Goal: Complete application form

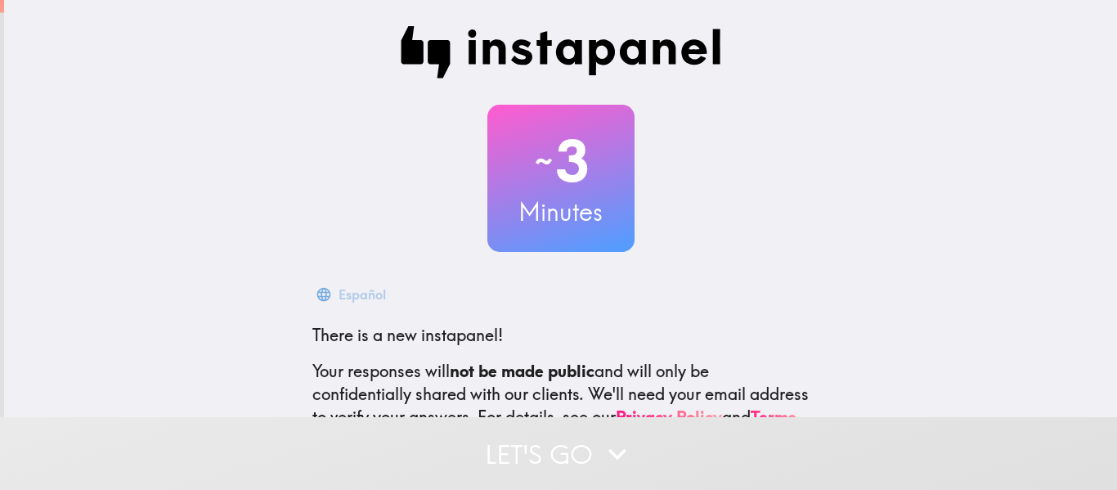
scroll to position [178, 0]
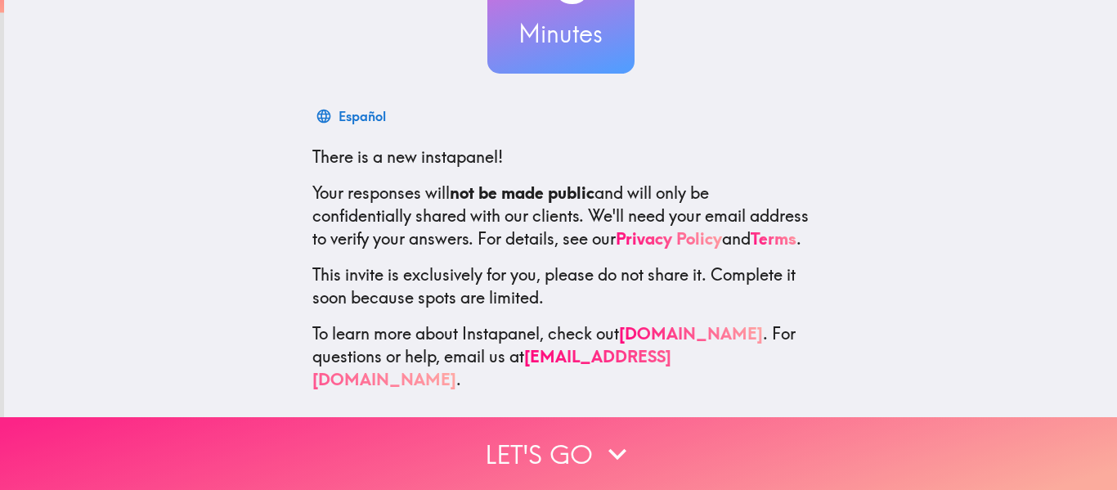
click at [594, 461] on button "Let's go" at bounding box center [558, 453] width 1117 height 73
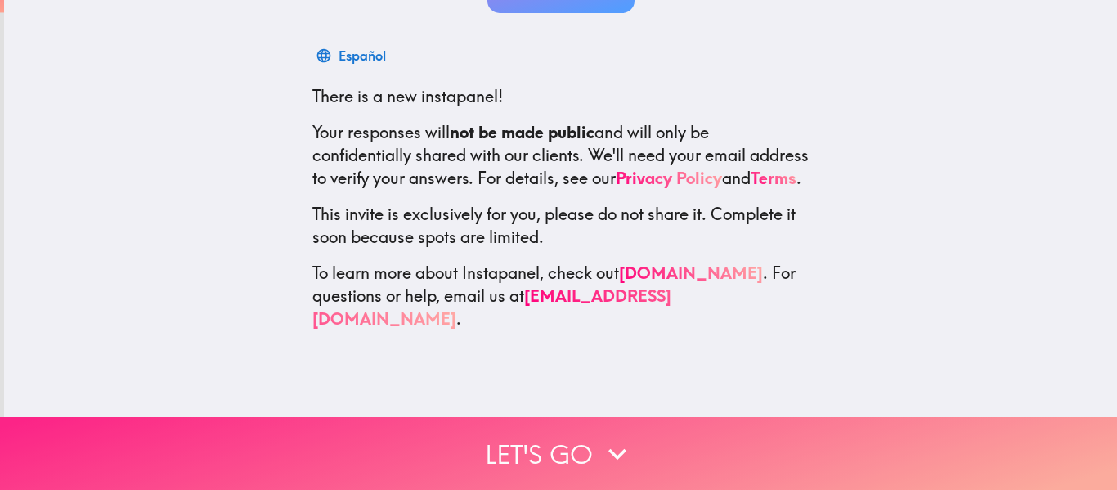
scroll to position [0, 0]
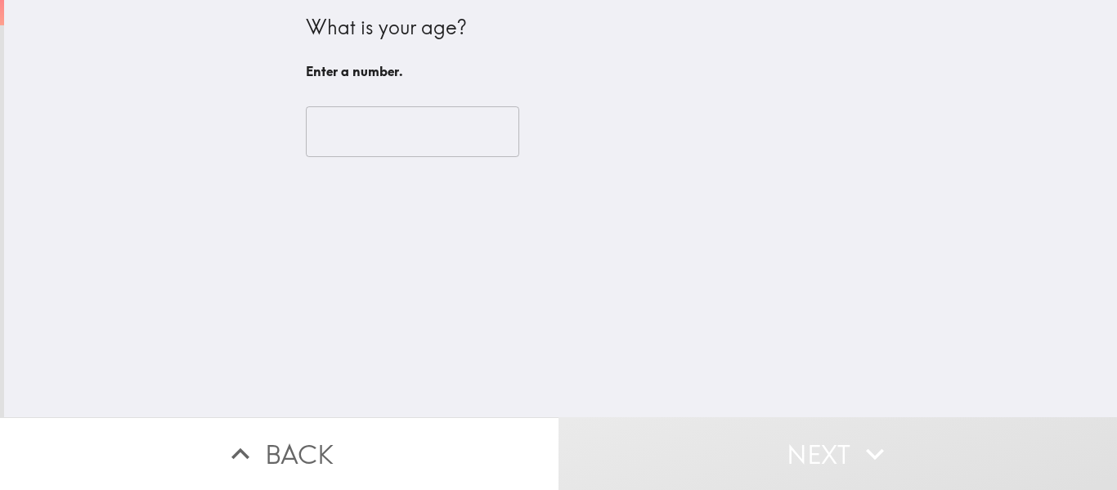
click at [490, 153] on input "number" at bounding box center [413, 131] width 214 height 51
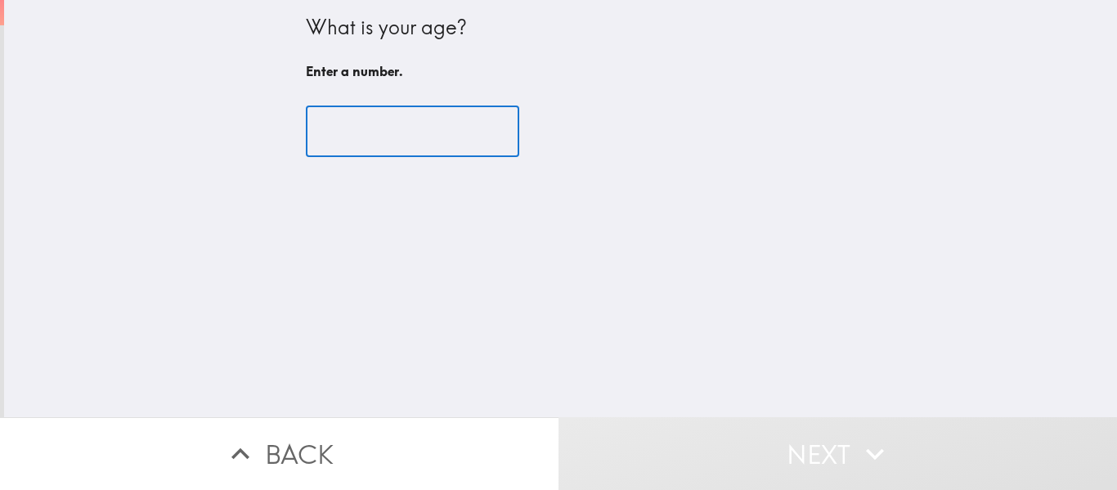
type input "3"
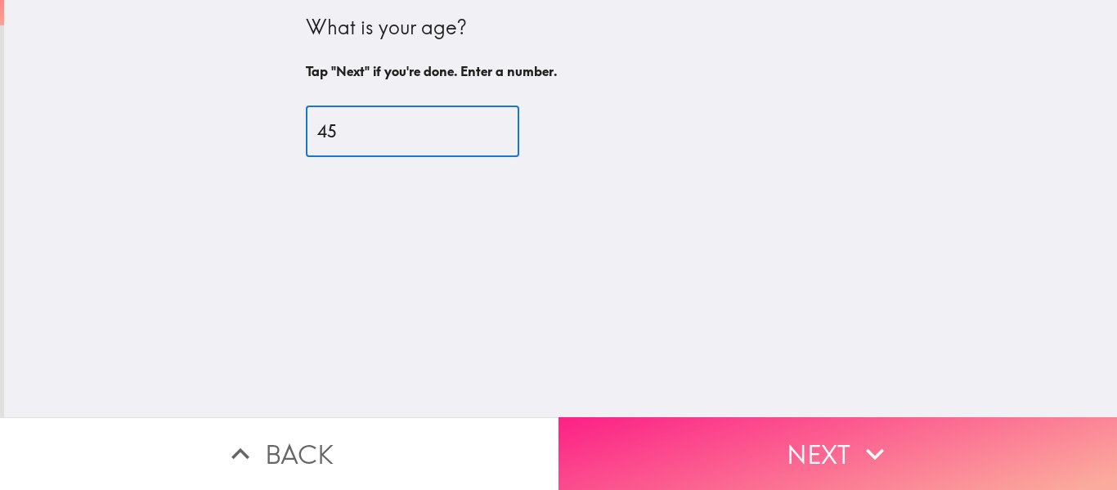
type input "45"
click at [861, 448] on icon "button" at bounding box center [875, 454] width 36 height 36
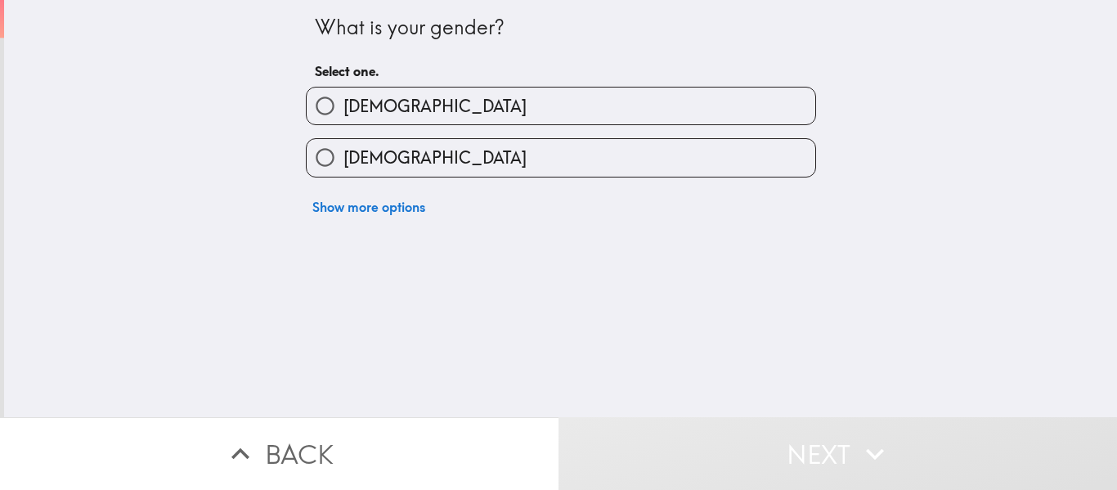
click at [605, 164] on label "[DEMOGRAPHIC_DATA]" at bounding box center [561, 157] width 509 height 37
click at [344, 164] on input "[DEMOGRAPHIC_DATA]" at bounding box center [325, 157] width 37 height 37
radio input "true"
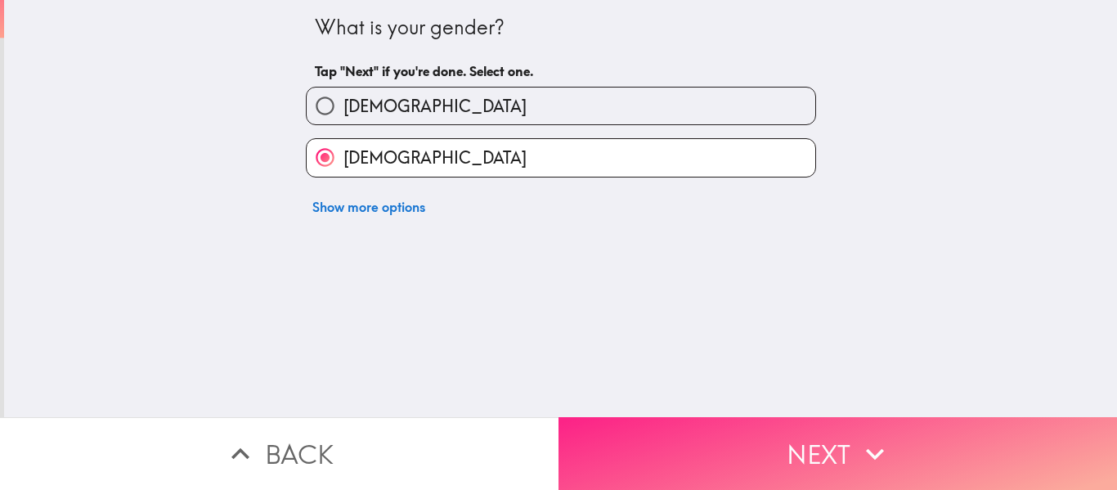
click at [667, 465] on button "Next" at bounding box center [838, 453] width 559 height 73
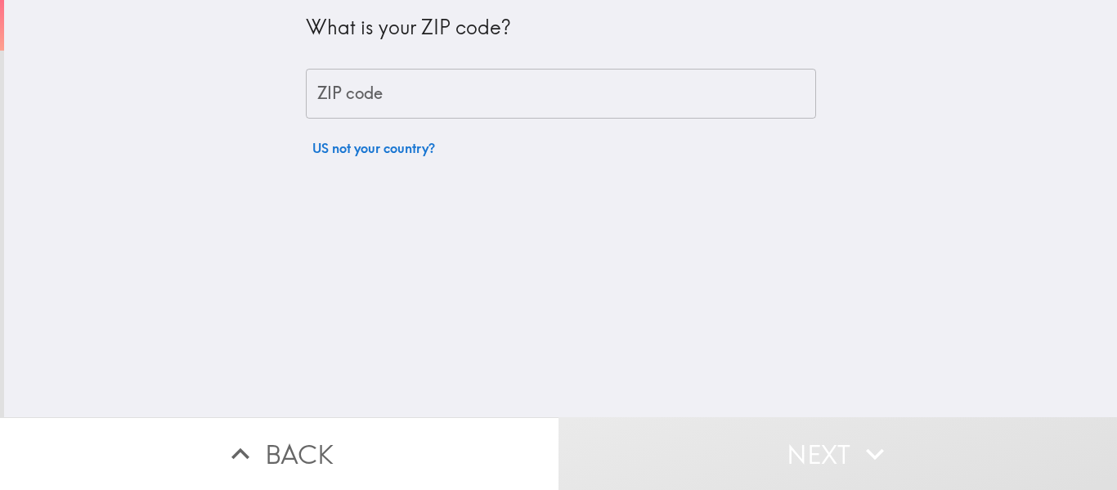
click at [666, 115] on input "ZIP code" at bounding box center [561, 94] width 510 height 51
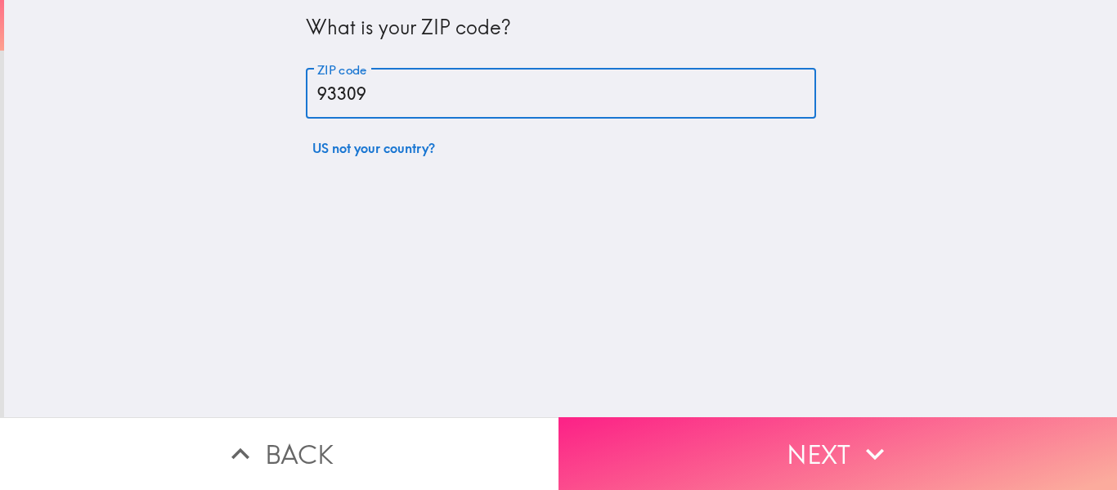
type input "93309"
click at [739, 452] on button "Next" at bounding box center [838, 453] width 559 height 73
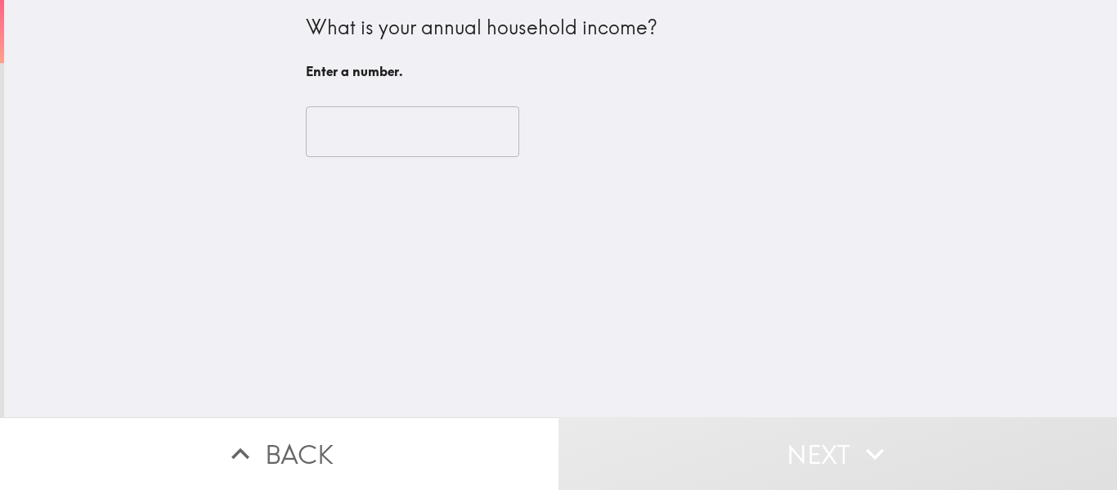
click at [497, 154] on input "number" at bounding box center [413, 131] width 214 height 51
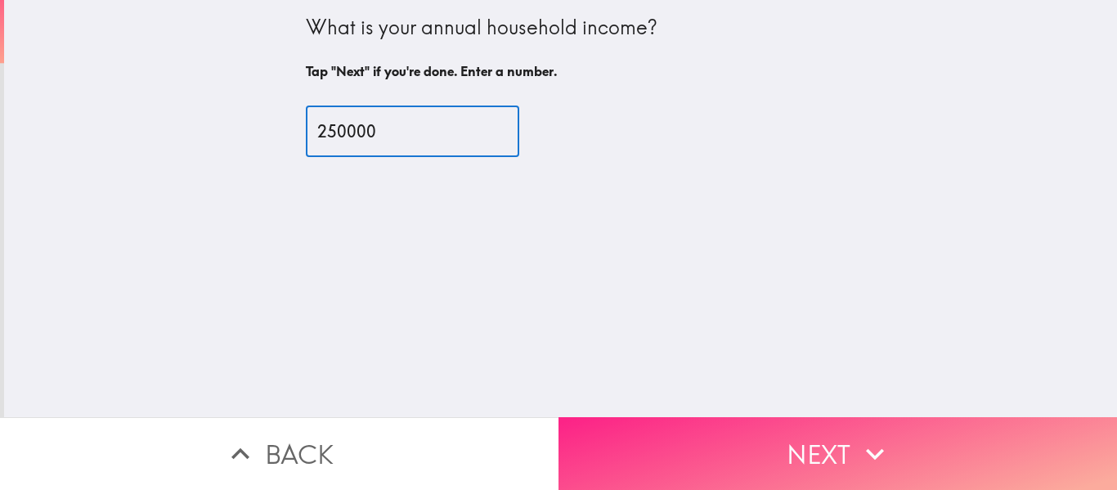
type input "250000"
click at [686, 448] on button "Next" at bounding box center [838, 453] width 559 height 73
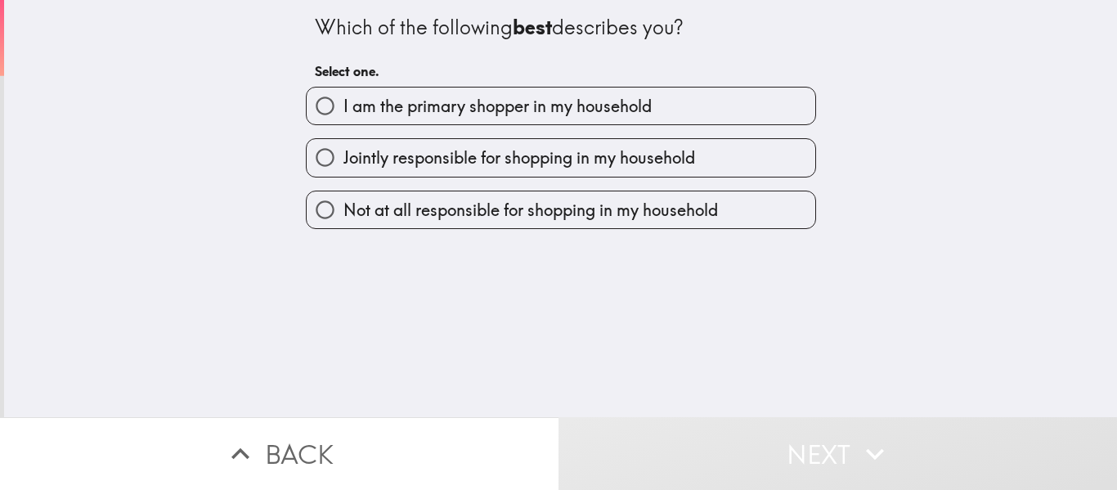
click at [708, 111] on label "I am the primary shopper in my household" at bounding box center [561, 106] width 509 height 37
click at [344, 111] on input "I am the primary shopper in my household" at bounding box center [325, 106] width 37 height 37
radio input "true"
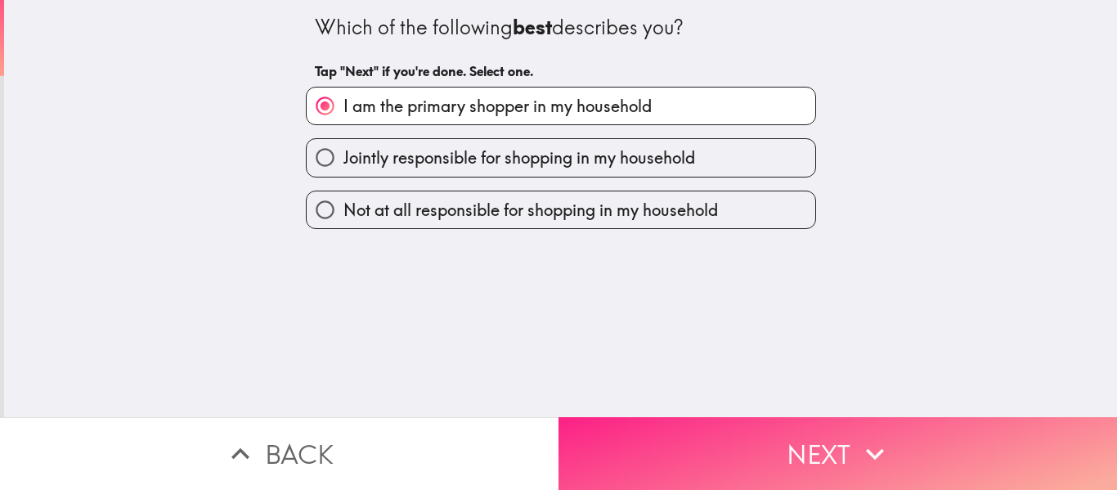
click at [727, 443] on button "Next" at bounding box center [838, 453] width 559 height 73
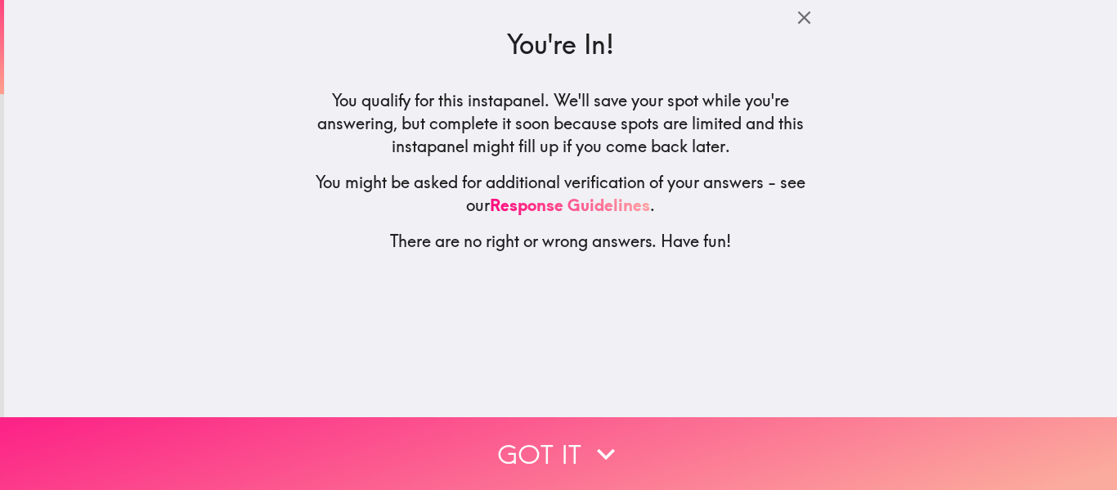
click at [651, 461] on button "Got it" at bounding box center [558, 453] width 1117 height 73
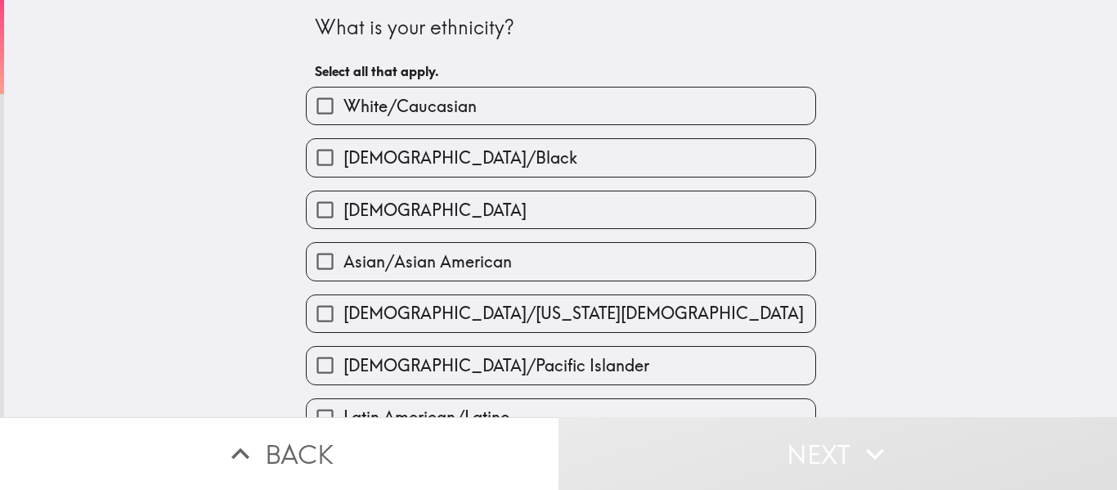
click at [640, 113] on label "White/Caucasian" at bounding box center [561, 106] width 509 height 37
click at [344, 113] on input "White/Caucasian" at bounding box center [325, 106] width 37 height 37
checkbox input "true"
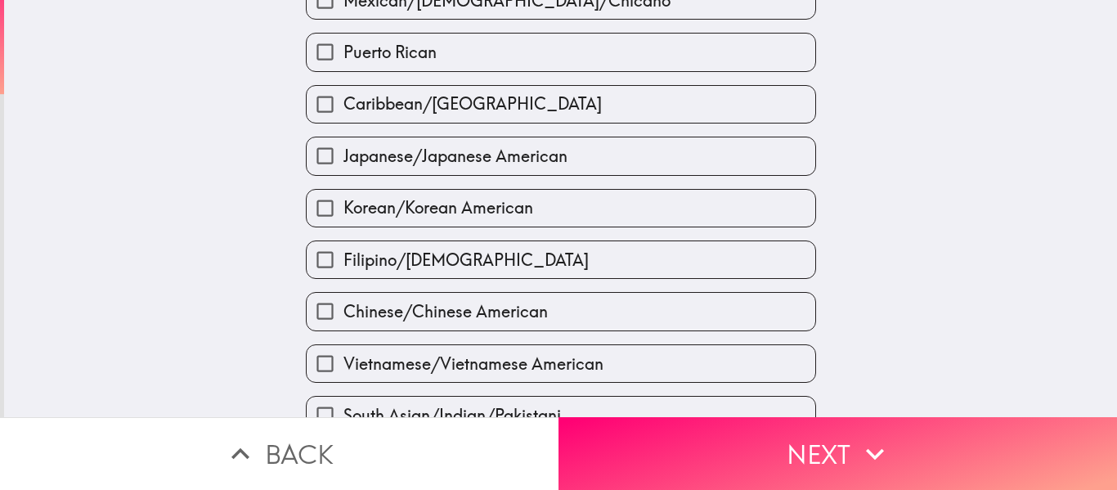
scroll to position [642, 0]
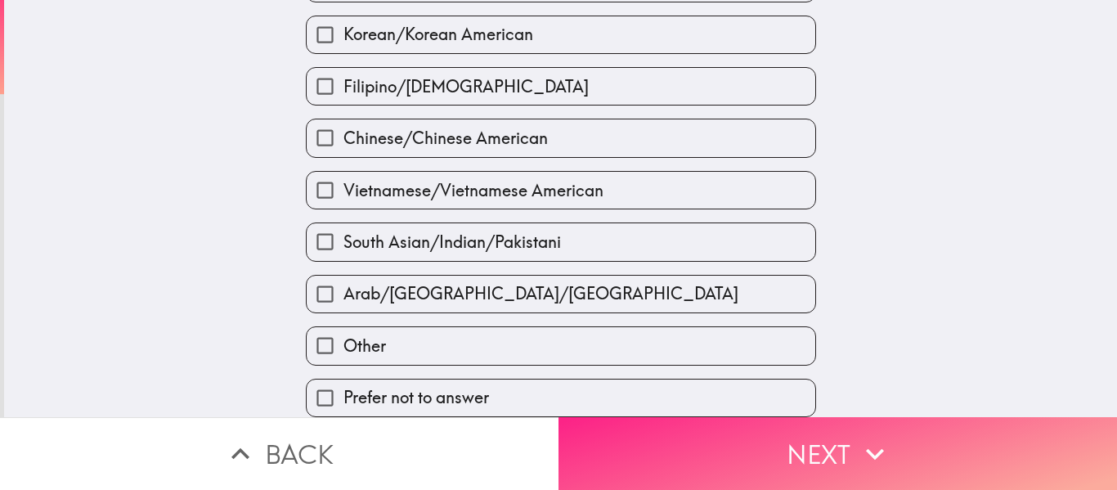
click at [719, 454] on button "Next" at bounding box center [838, 453] width 559 height 73
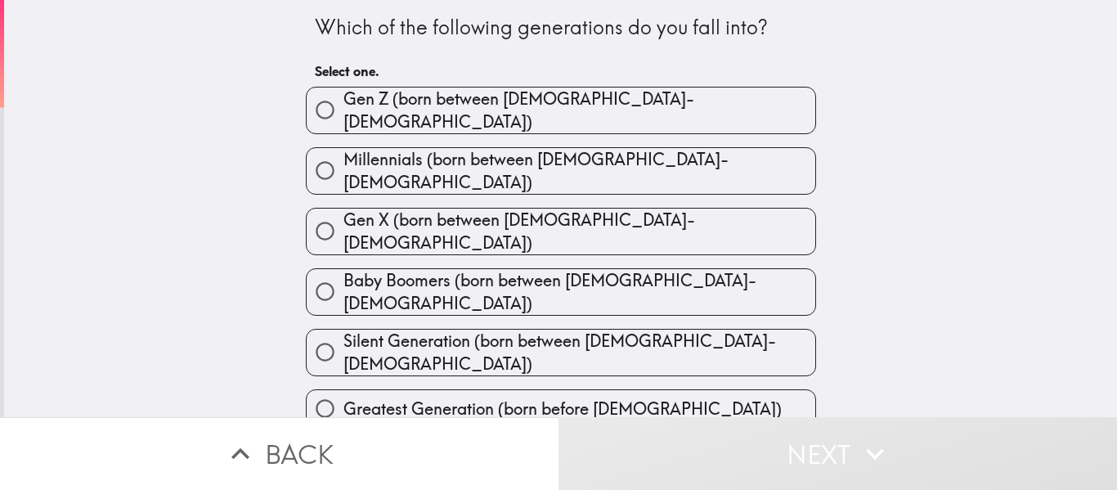
click at [686, 214] on label "Gen X (born between [DEMOGRAPHIC_DATA]-[DEMOGRAPHIC_DATA])" at bounding box center [561, 232] width 509 height 46
click at [344, 214] on input "Gen X (born between [DEMOGRAPHIC_DATA]-[DEMOGRAPHIC_DATA])" at bounding box center [325, 231] width 37 height 37
radio input "true"
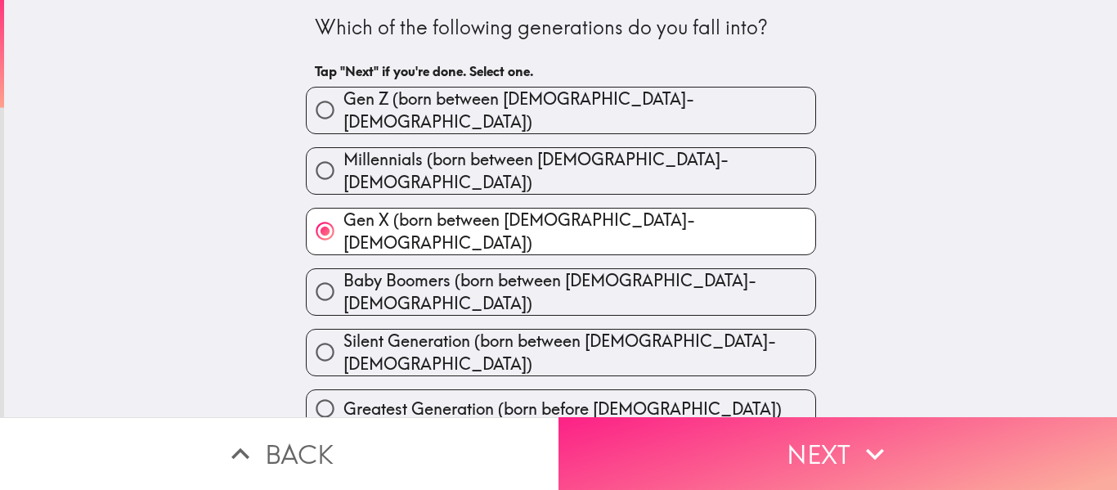
click at [766, 462] on button "Next" at bounding box center [838, 453] width 559 height 73
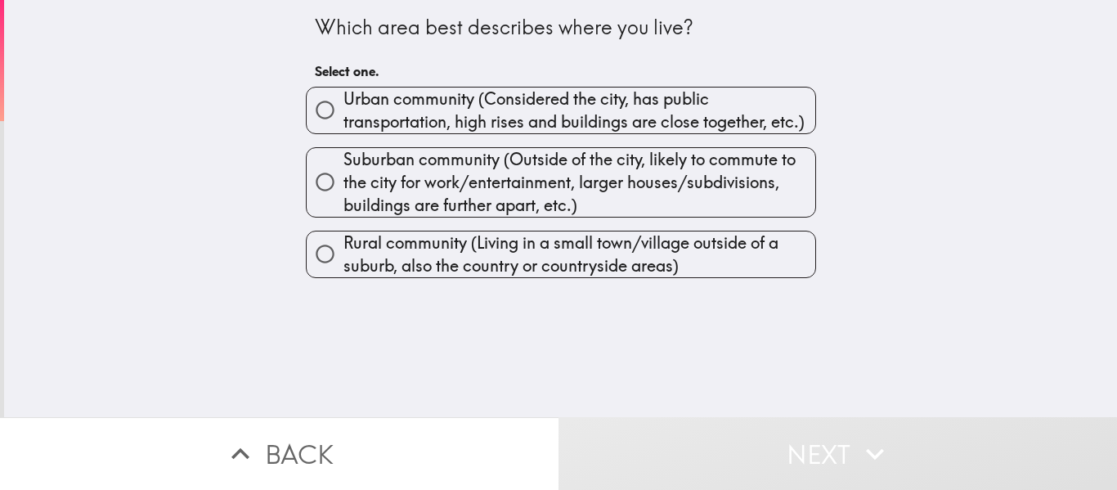
click at [715, 118] on span "Urban community (Considered the city, has public transportation, high rises and…" at bounding box center [580, 111] width 472 height 46
click at [344, 118] on input "Urban community (Considered the city, has public transportation, high rises and…" at bounding box center [325, 110] width 37 height 37
radio input "true"
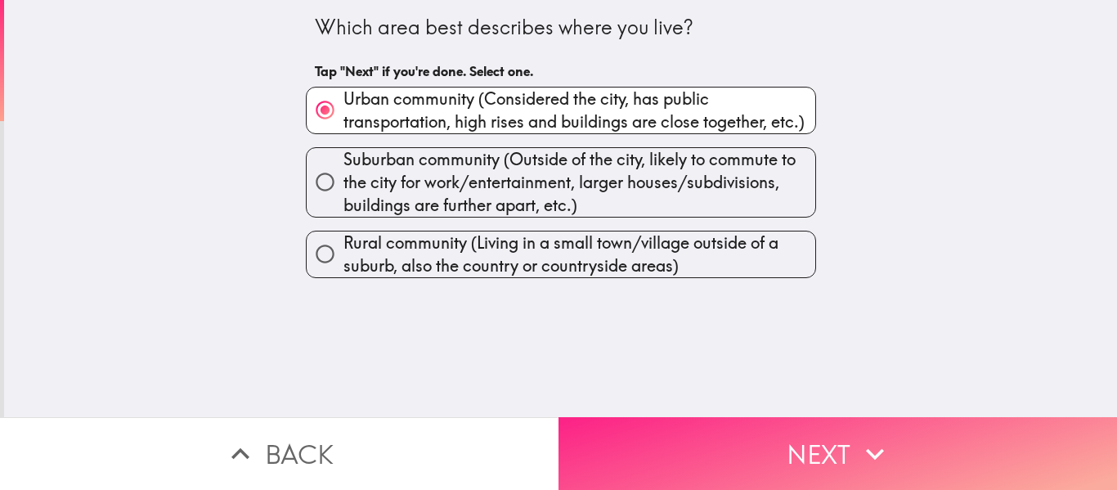
click at [748, 449] on button "Next" at bounding box center [838, 453] width 559 height 73
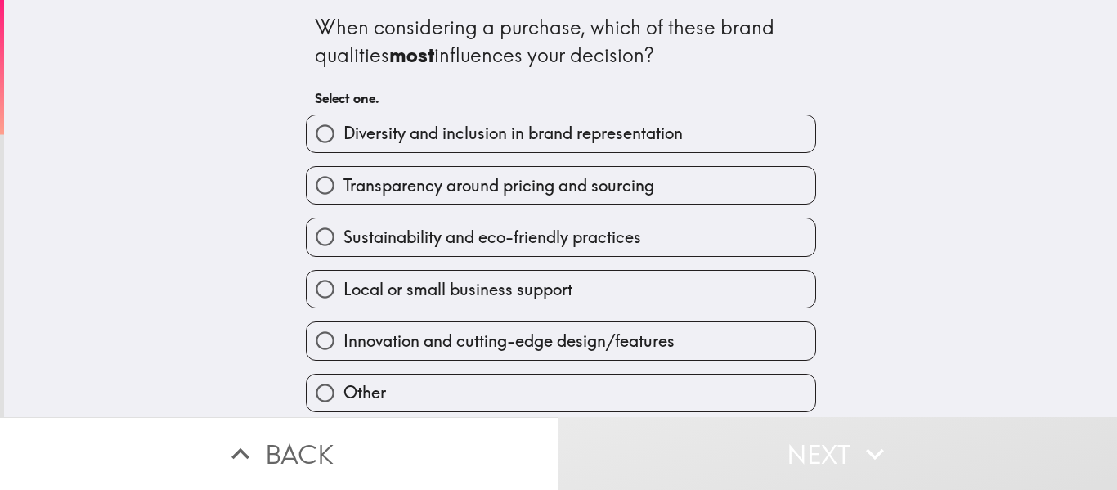
click at [703, 143] on label "Diversity and inclusion in brand representation" at bounding box center [561, 133] width 509 height 37
click at [344, 143] on input "Diversity and inclusion in brand representation" at bounding box center [325, 133] width 37 height 37
radio input "true"
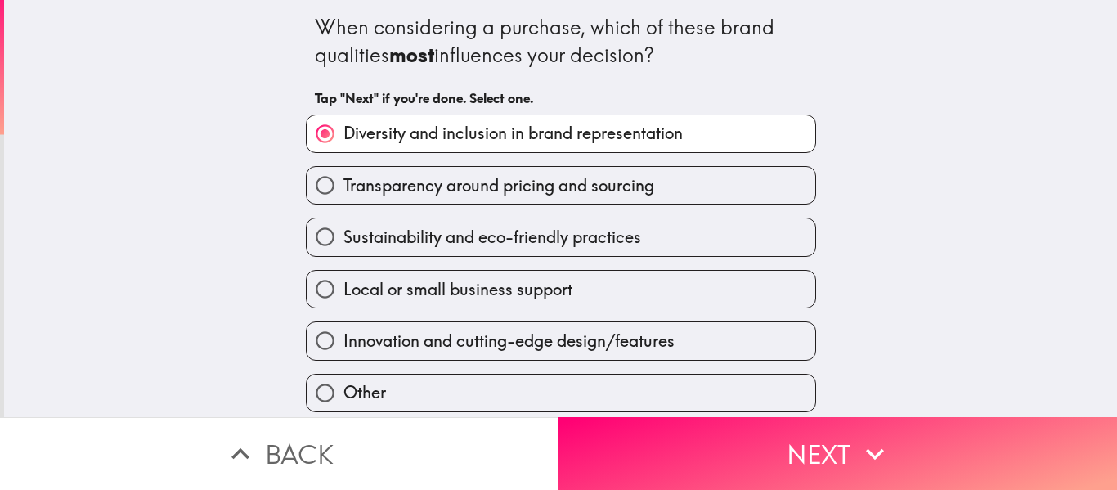
scroll to position [47, 0]
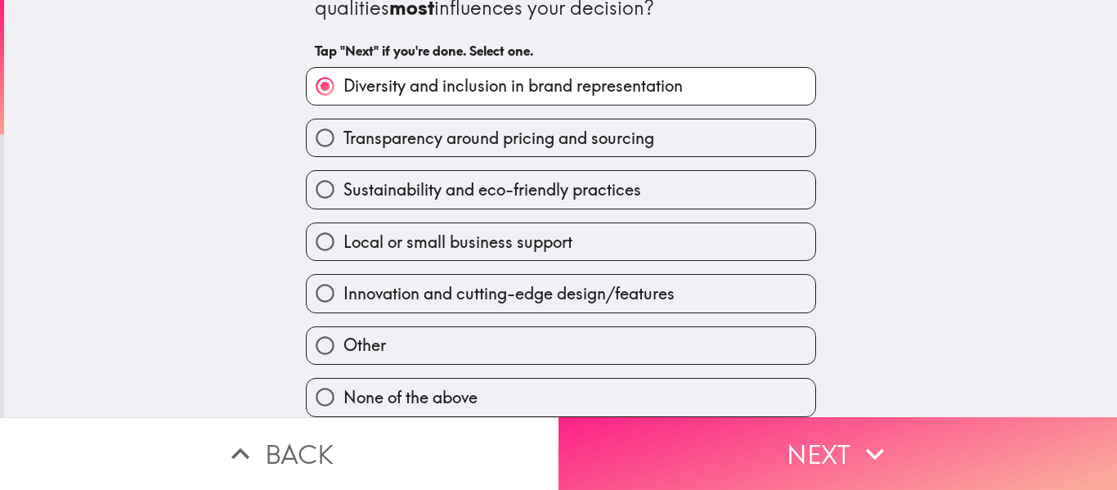
click at [709, 451] on button "Next" at bounding box center [838, 453] width 559 height 73
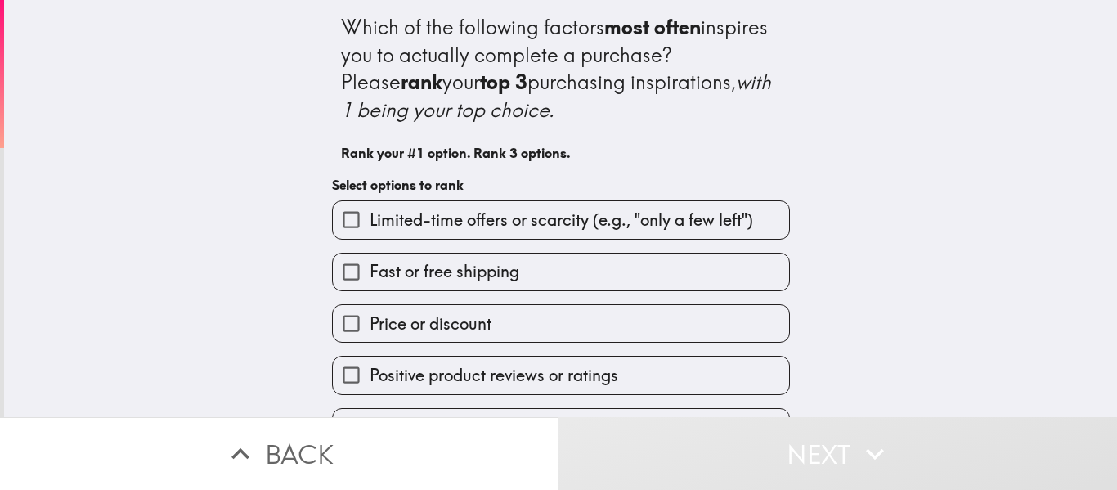
click at [654, 232] on label "Limited-time offers or scarcity (e.g., "only a few left")" at bounding box center [561, 219] width 456 height 37
click at [370, 232] on input "Limited-time offers or scarcity (e.g., "only a few left")" at bounding box center [351, 219] width 37 height 37
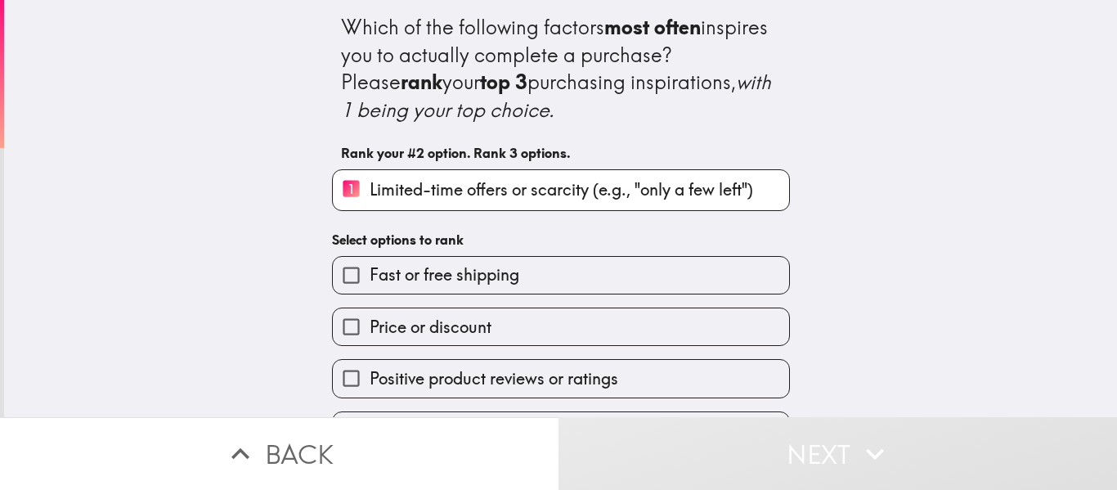
click at [621, 272] on label "Fast or free shipping" at bounding box center [561, 275] width 456 height 37
click at [370, 272] on input "Fast or free shipping" at bounding box center [351, 275] width 37 height 37
click at [606, 329] on label "Price or discount" at bounding box center [561, 326] width 456 height 37
click at [370, 329] on input "Price or discount" at bounding box center [351, 326] width 37 height 37
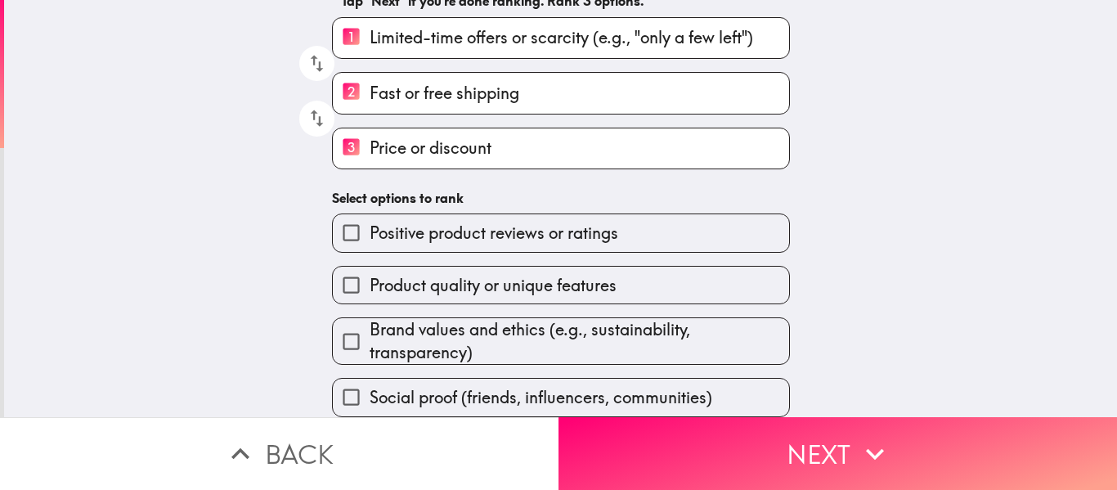
click at [614, 166] on label "3 Price or discount" at bounding box center [561, 148] width 456 height 40
click at [370, 166] on input "3 Price or discount" at bounding box center [351, 148] width 37 height 40
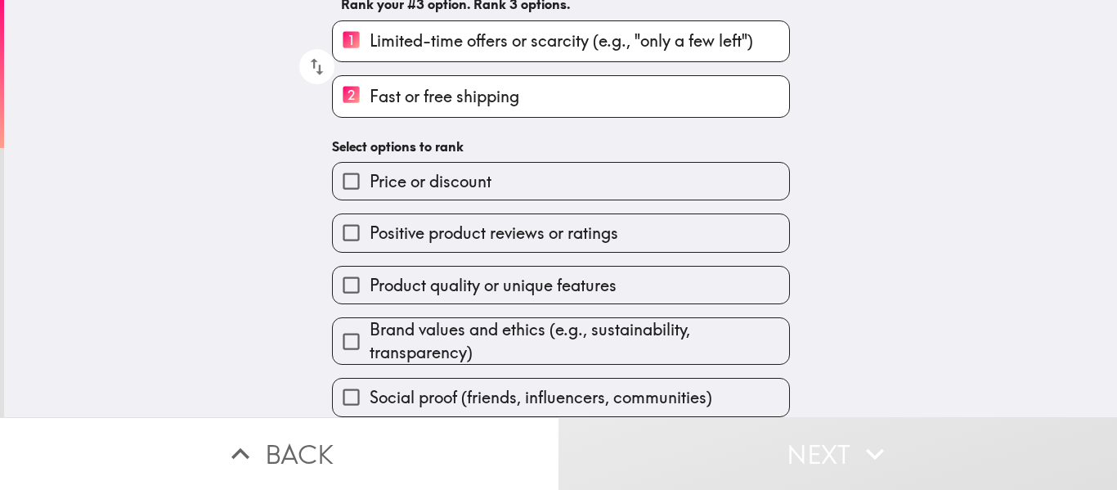
click at [612, 112] on label "2 Fast or free shipping" at bounding box center [561, 96] width 456 height 40
click at [370, 112] on input "2 Fast or free shipping" at bounding box center [351, 96] width 37 height 40
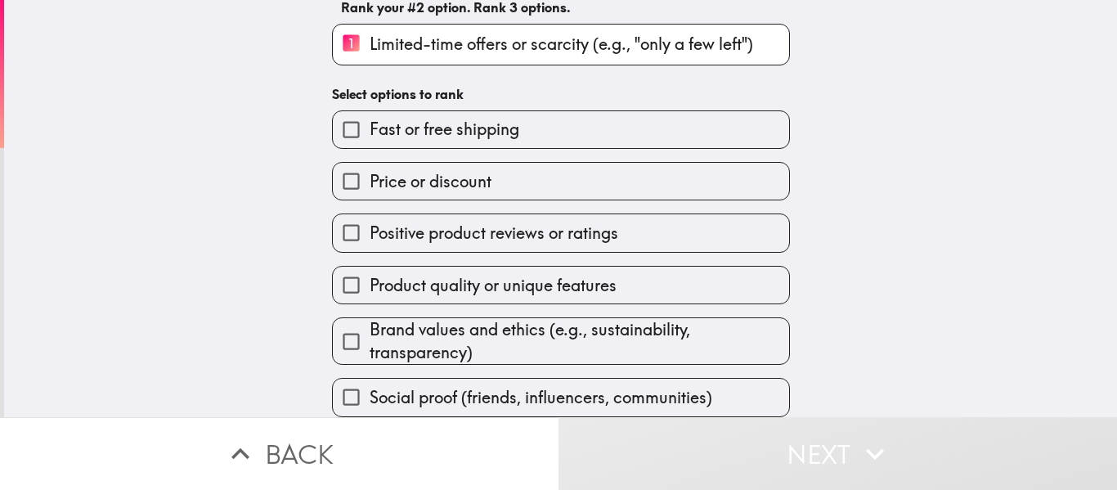
click at [642, 54] on span "Limited-time offers or scarcity (e.g., "only a few left")" at bounding box center [562, 44] width 384 height 23
click at [370, 54] on input "1 Limited-time offers or scarcity (e.g., "only a few left")" at bounding box center [351, 45] width 37 height 40
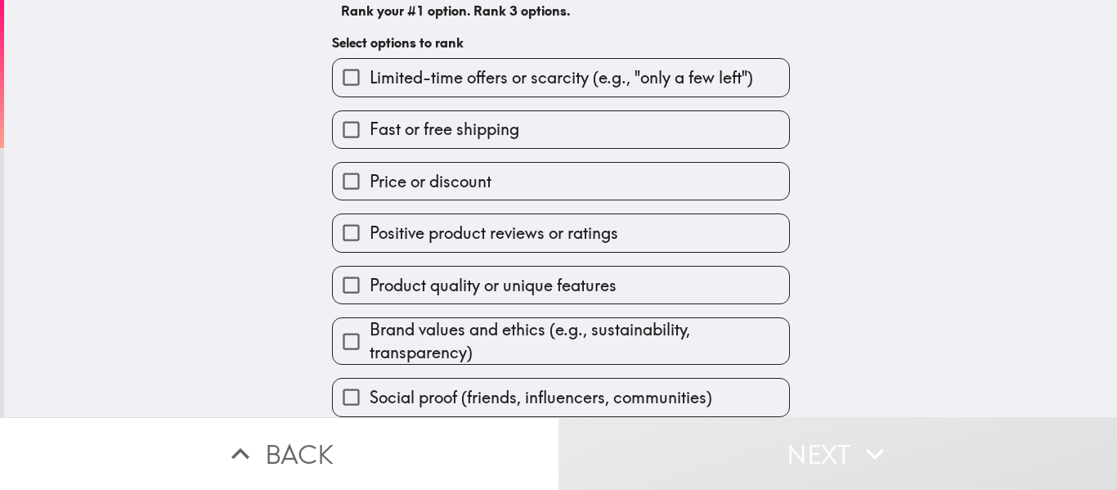
scroll to position [142, 0]
click at [623, 236] on label "Positive product reviews or ratings" at bounding box center [561, 232] width 456 height 37
click at [370, 236] on input "Positive product reviews or ratings" at bounding box center [351, 232] width 37 height 37
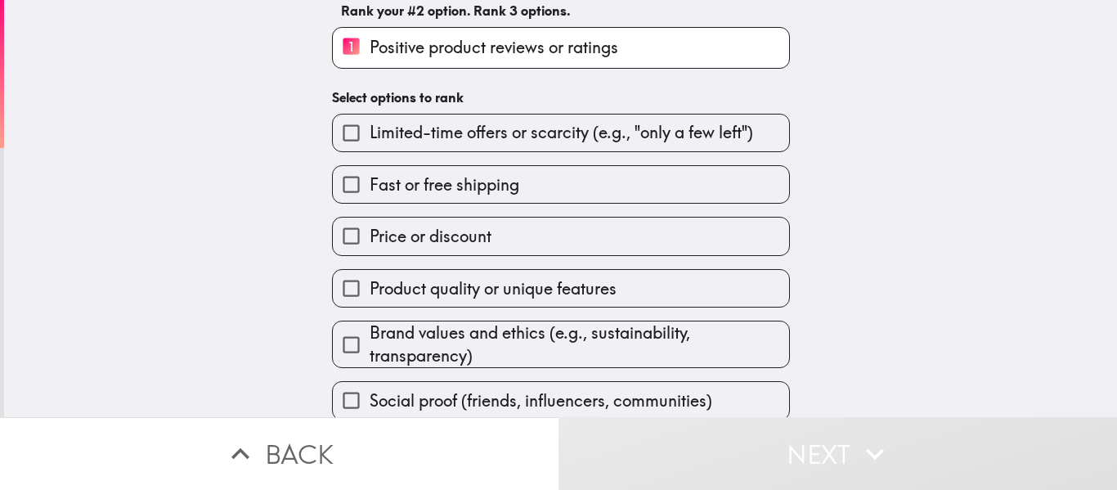
click at [605, 287] on span "Product quality or unique features" at bounding box center [493, 288] width 247 height 23
click at [370, 287] on input "Product quality or unique features" at bounding box center [351, 288] width 37 height 37
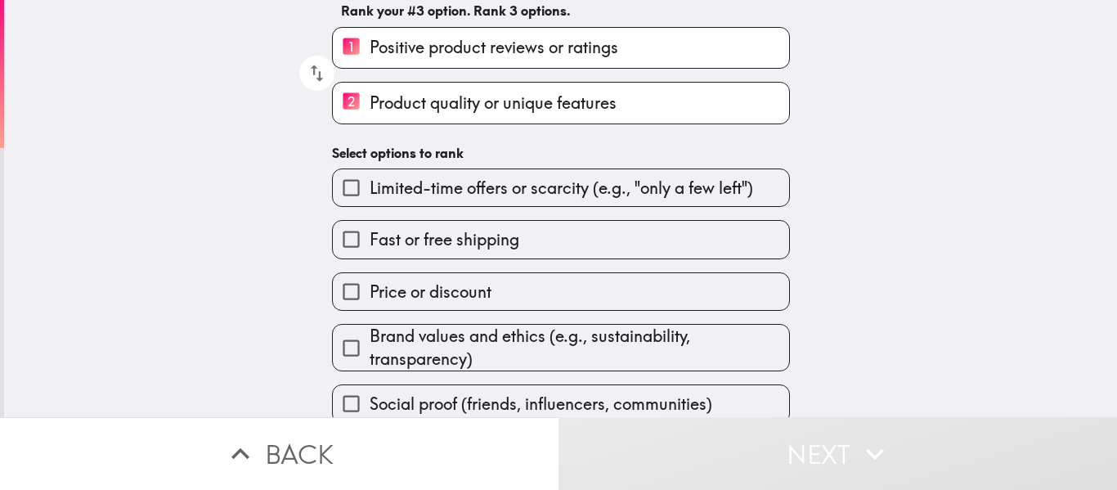
click at [596, 352] on span "Brand values and ethics (e.g., sustainability, transparency)" at bounding box center [580, 348] width 420 height 46
click at [370, 352] on input "Brand values and ethics (e.g., sustainability, transparency)" at bounding box center [351, 348] width 37 height 37
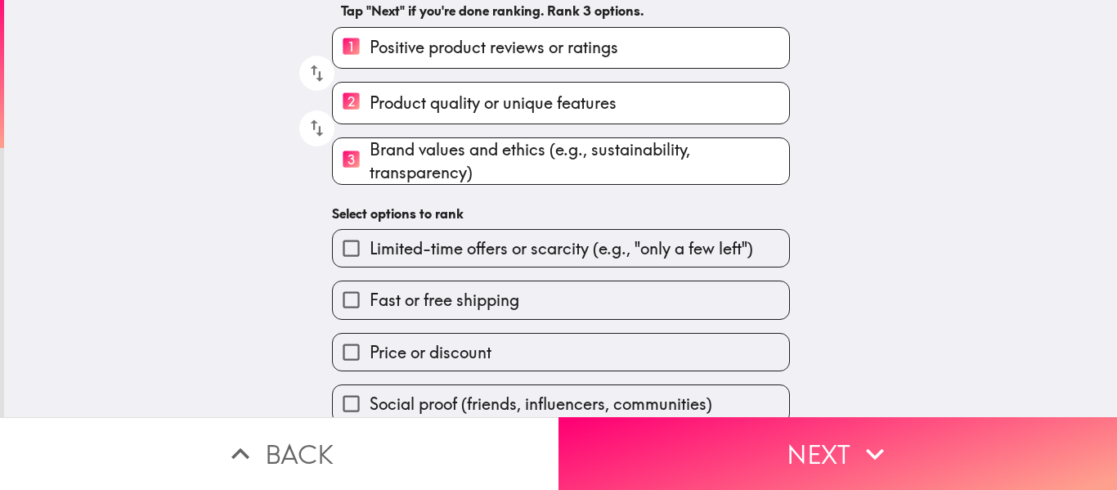
scroll to position [149, 0]
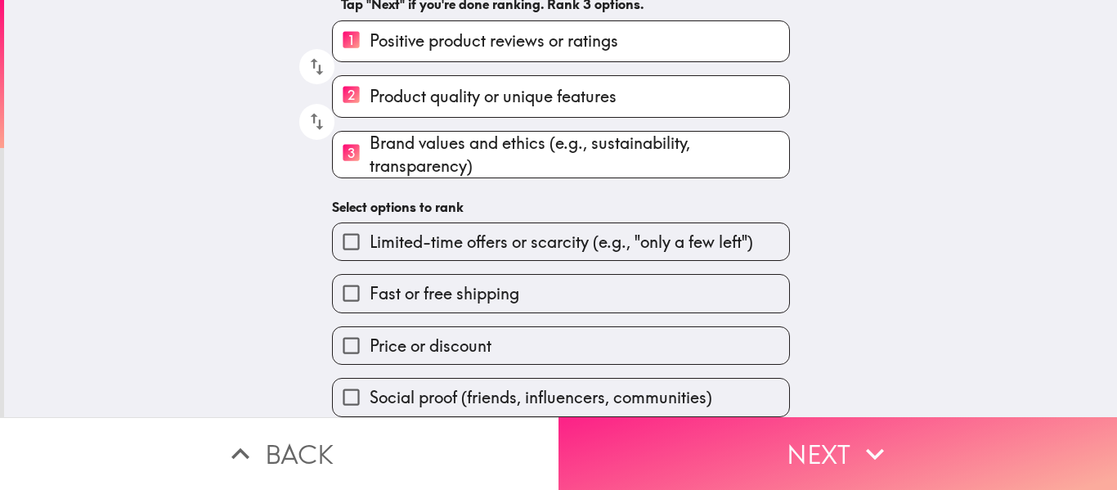
click at [713, 452] on button "Next" at bounding box center [838, 453] width 559 height 73
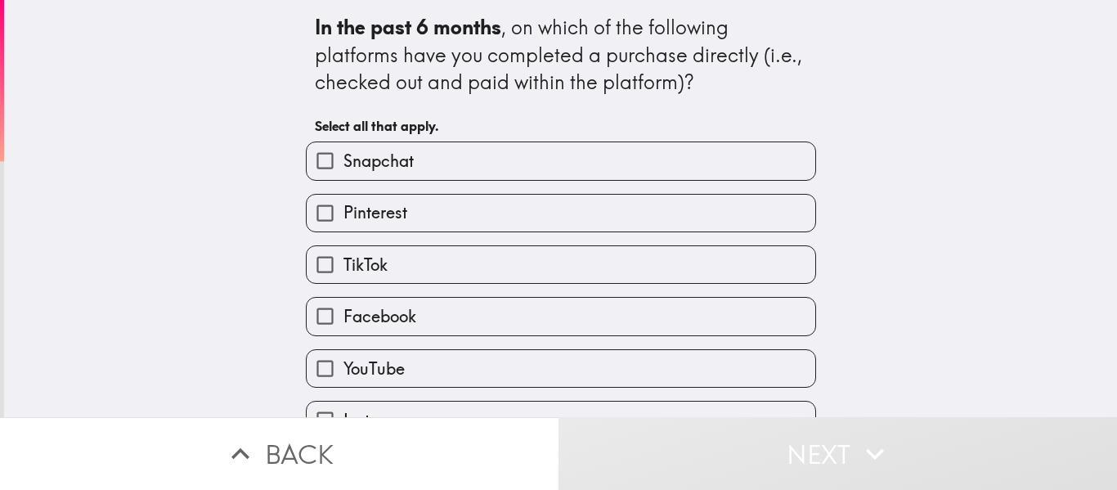
click at [624, 176] on label "Snapchat" at bounding box center [561, 160] width 509 height 37
click at [344, 176] on input "Snapchat" at bounding box center [325, 160] width 37 height 37
checkbox input "true"
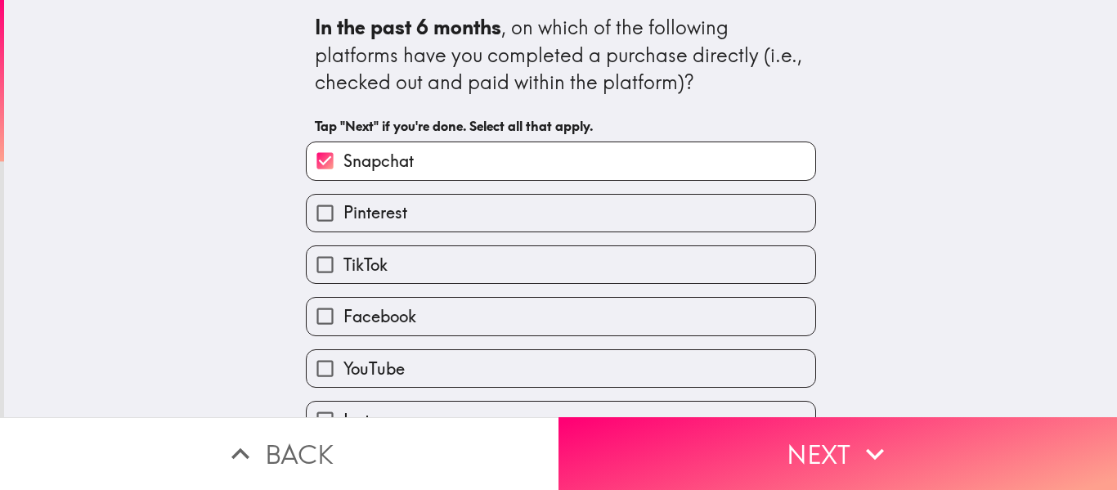
click at [577, 221] on label "Pinterest" at bounding box center [561, 213] width 509 height 37
click at [344, 221] on input "Pinterest" at bounding box center [325, 213] width 37 height 37
checkbox input "true"
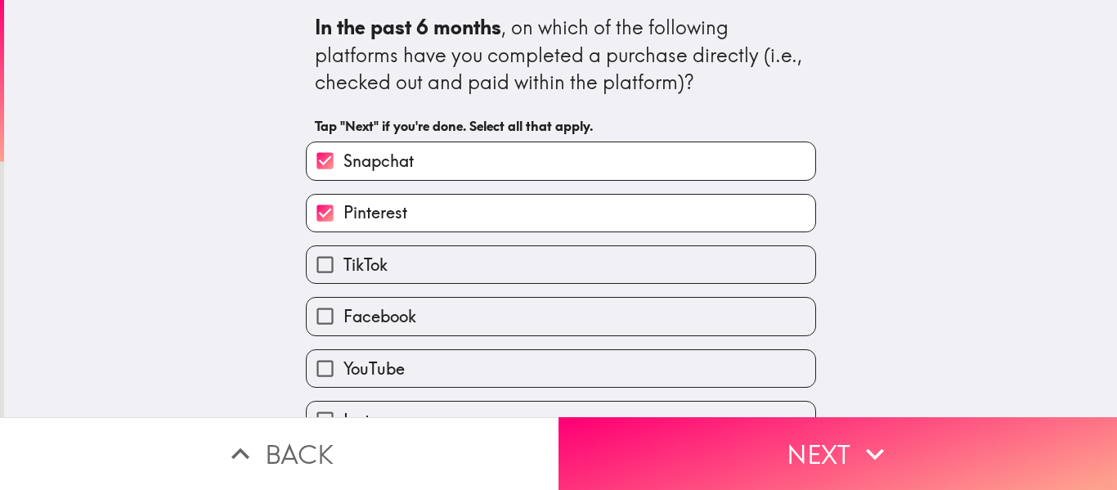
click at [543, 276] on label "TikTok" at bounding box center [561, 264] width 509 height 37
click at [344, 276] on input "TikTok" at bounding box center [325, 264] width 37 height 37
checkbox input "true"
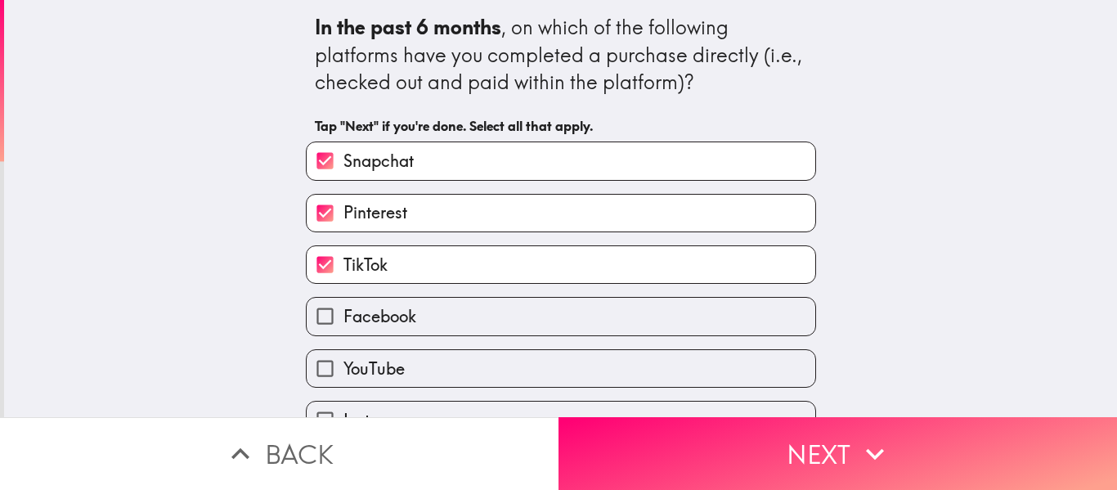
click at [527, 322] on label "Facebook" at bounding box center [561, 316] width 509 height 37
click at [344, 322] on input "Facebook" at bounding box center [325, 316] width 37 height 37
checkbox input "true"
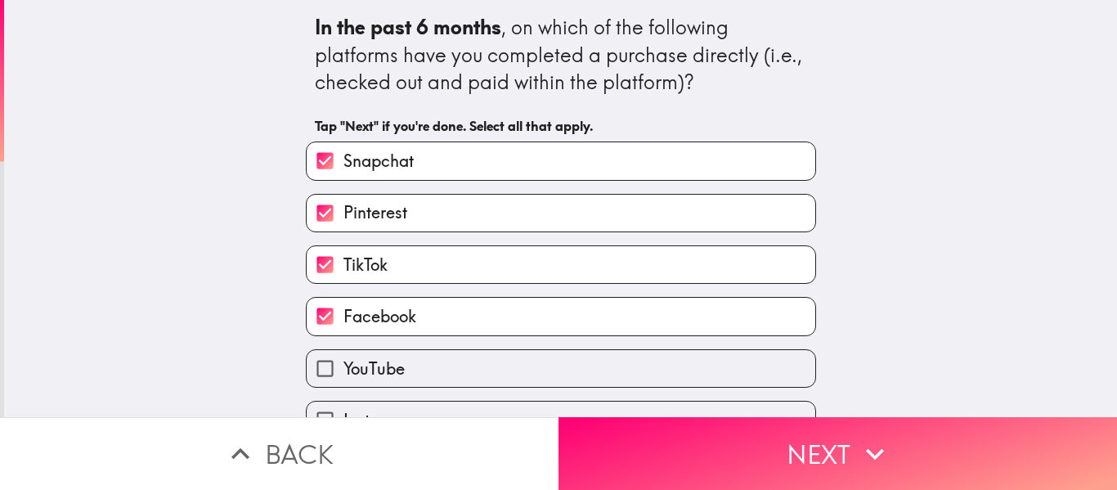
click at [524, 371] on label "YouTube" at bounding box center [561, 368] width 509 height 37
click at [344, 371] on input "YouTube" at bounding box center [325, 368] width 37 height 37
checkbox input "true"
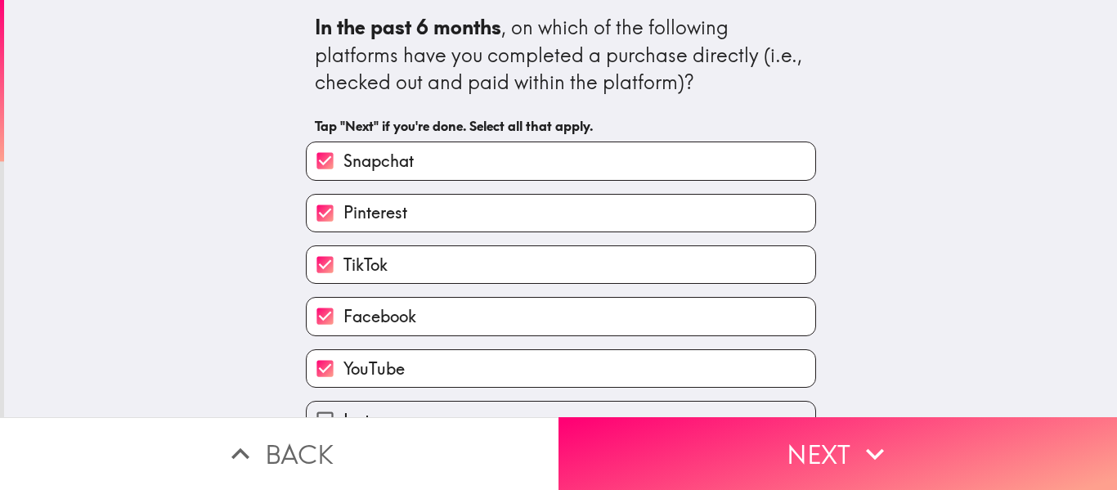
scroll to position [74, 0]
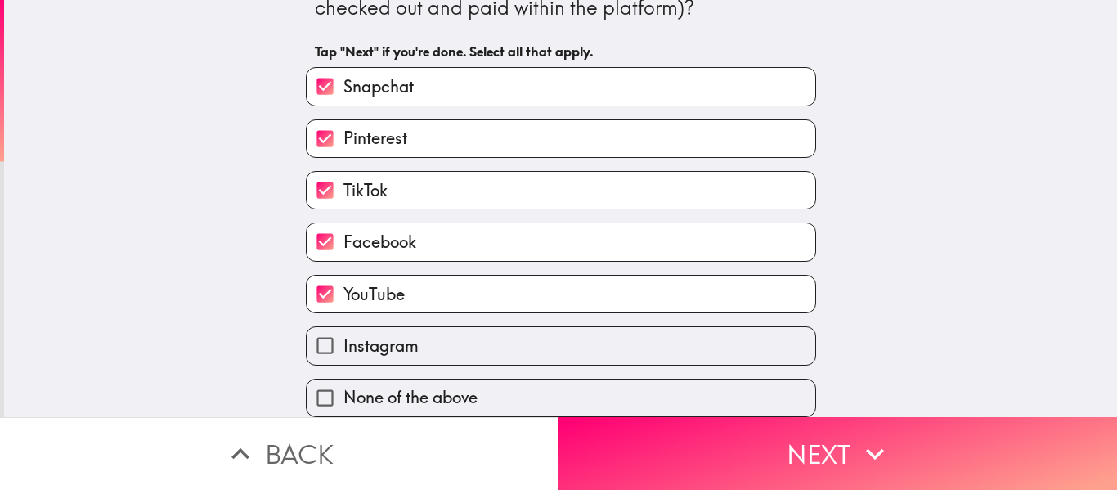
click at [555, 348] on label "Instagram" at bounding box center [561, 345] width 509 height 37
click at [344, 348] on input "Instagram" at bounding box center [325, 345] width 37 height 37
checkbox input "true"
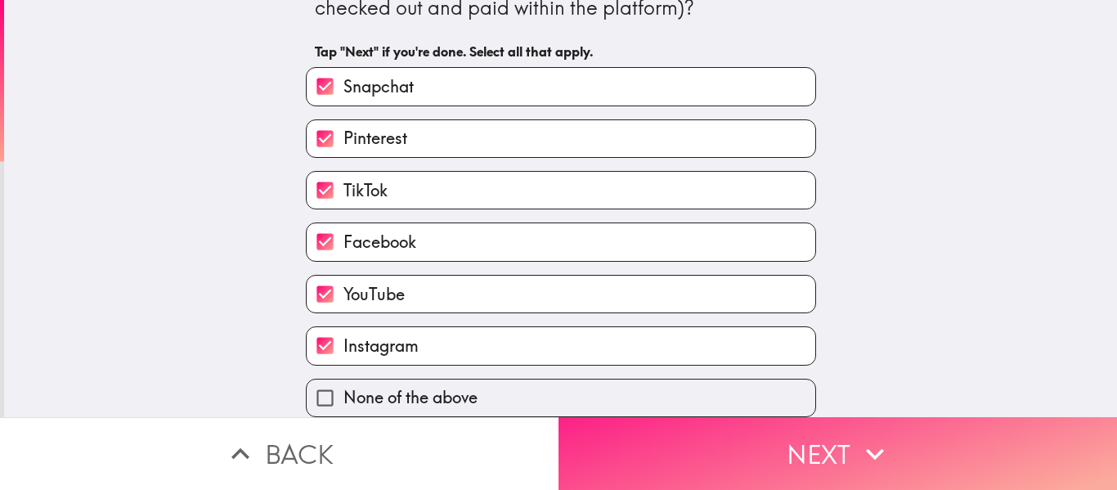
click at [681, 461] on button "Next" at bounding box center [838, 453] width 559 height 73
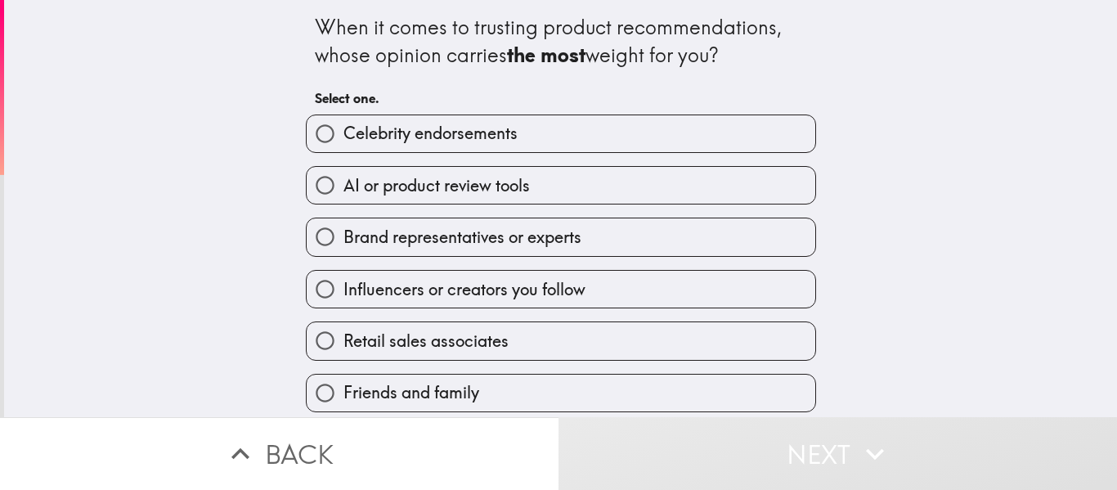
click at [639, 148] on label "Celebrity endorsements" at bounding box center [561, 133] width 509 height 37
click at [344, 148] on input "Celebrity endorsements" at bounding box center [325, 133] width 37 height 37
radio input "true"
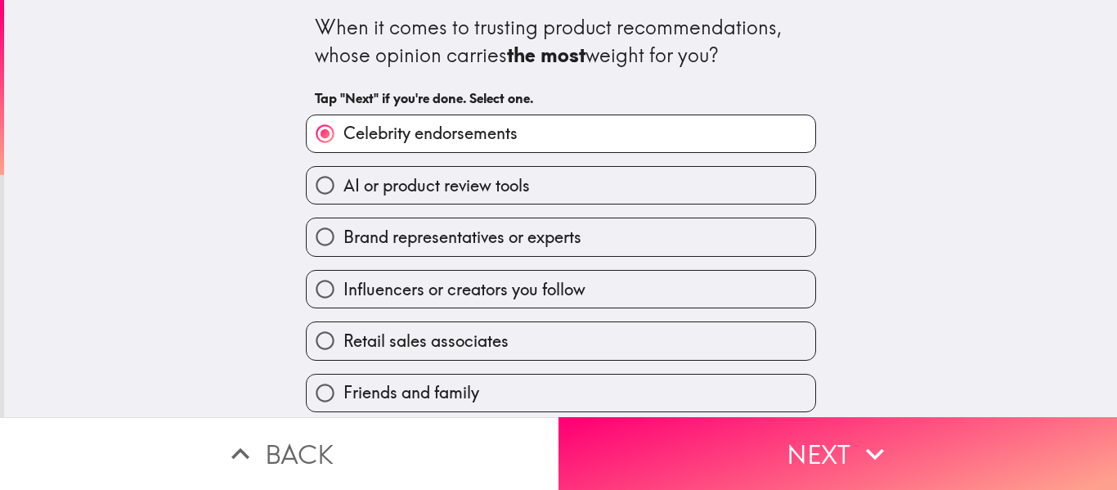
click at [653, 204] on label "AI or product review tools" at bounding box center [561, 185] width 509 height 37
click at [344, 204] on input "AI or product review tools" at bounding box center [325, 185] width 37 height 37
radio input "true"
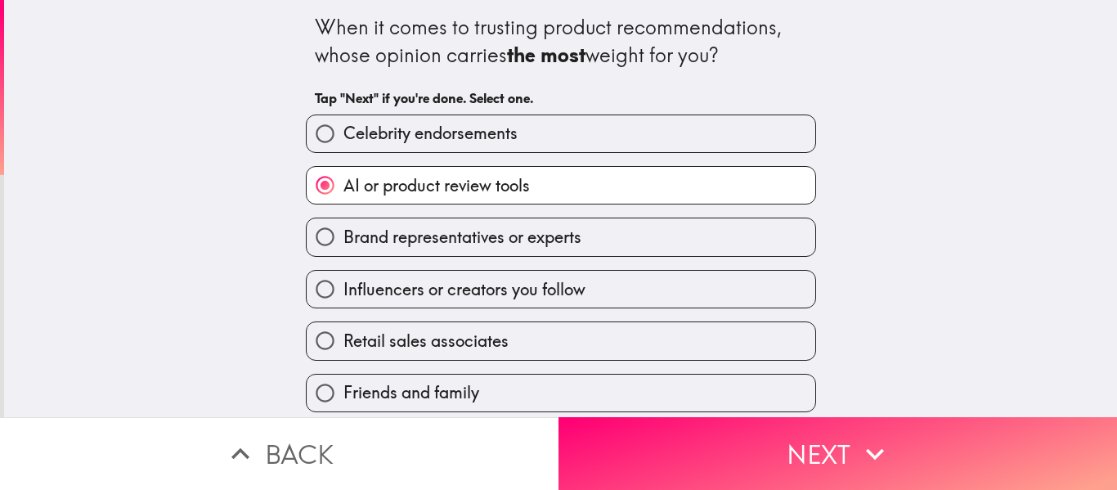
click at [705, 230] on label "Brand representatives or experts" at bounding box center [561, 236] width 509 height 37
click at [344, 230] on input "Brand representatives or experts" at bounding box center [325, 236] width 37 height 37
radio input "true"
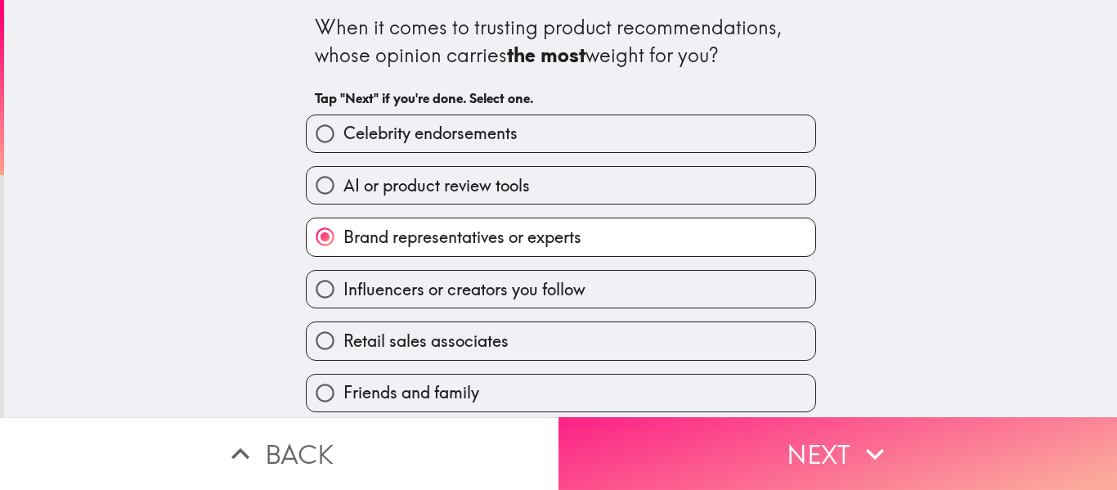
click at [668, 461] on button "Next" at bounding box center [838, 453] width 559 height 73
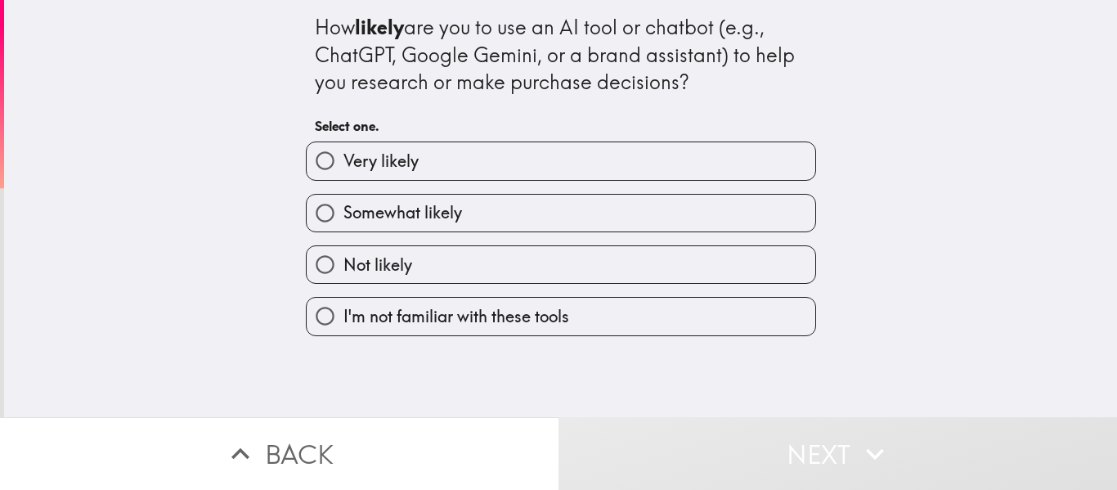
click at [667, 173] on label "Very likely" at bounding box center [561, 160] width 509 height 37
click at [344, 173] on input "Very likely" at bounding box center [325, 160] width 37 height 37
radio input "true"
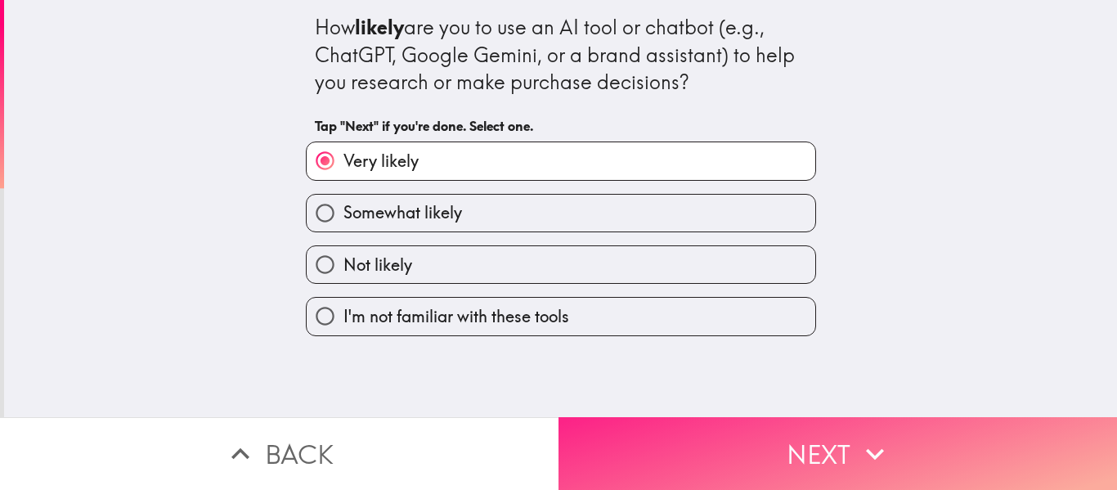
click at [681, 444] on button "Next" at bounding box center [838, 453] width 559 height 73
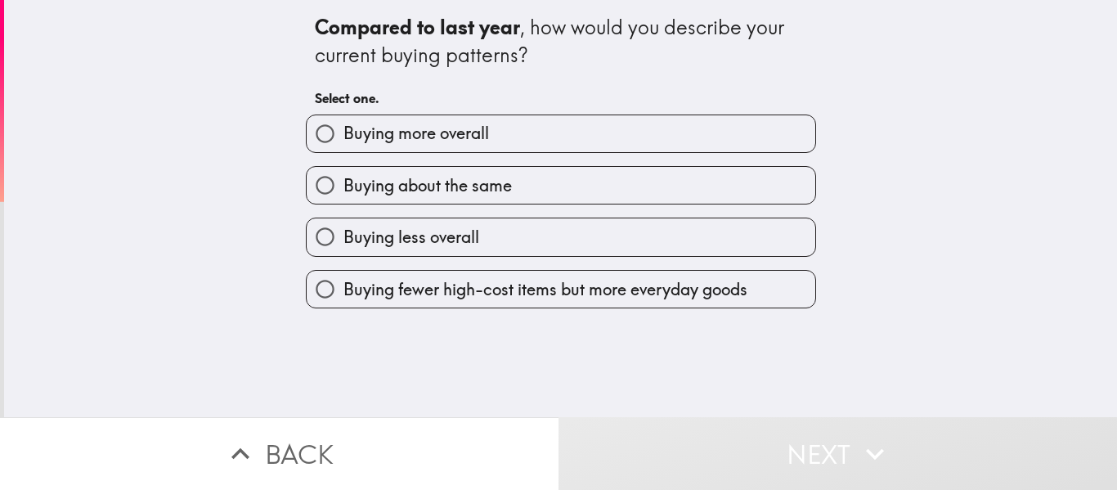
click at [663, 146] on label "Buying more overall" at bounding box center [561, 133] width 509 height 37
click at [344, 146] on input "Buying more overall" at bounding box center [325, 133] width 37 height 37
radio input "true"
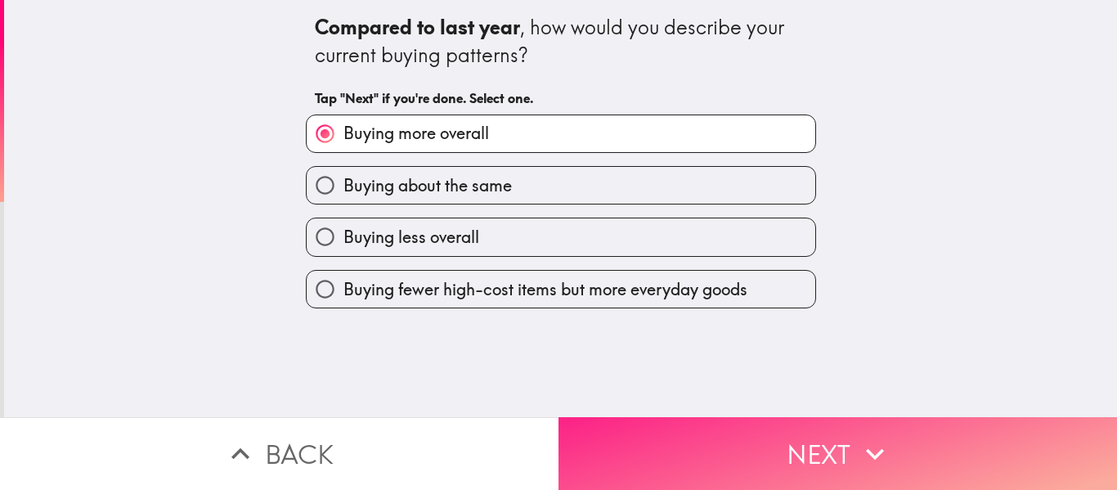
click at [673, 437] on button "Next" at bounding box center [838, 453] width 559 height 73
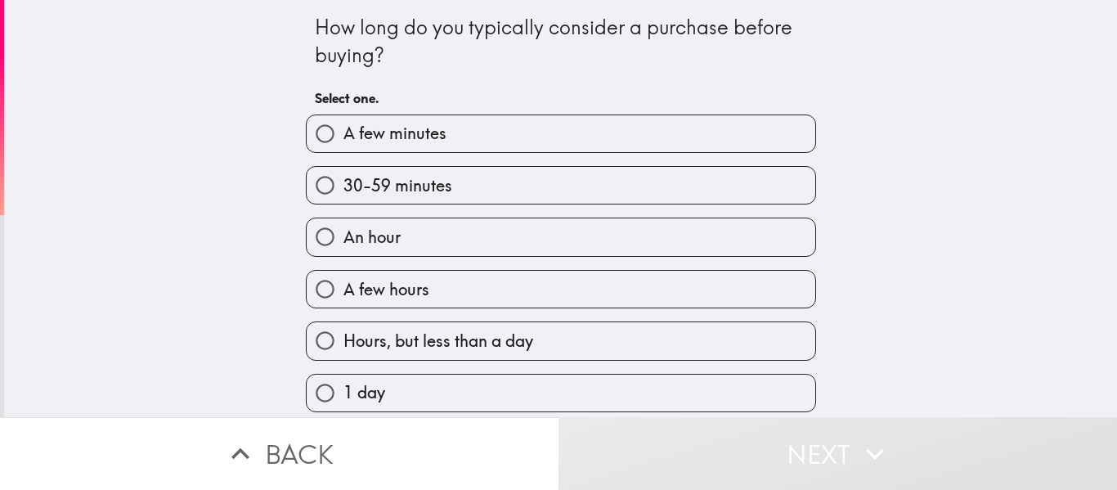
click at [586, 343] on label "Hours, but less than a day" at bounding box center [561, 340] width 509 height 37
click at [344, 343] on input "Hours, but less than a day" at bounding box center [325, 340] width 37 height 37
radio input "true"
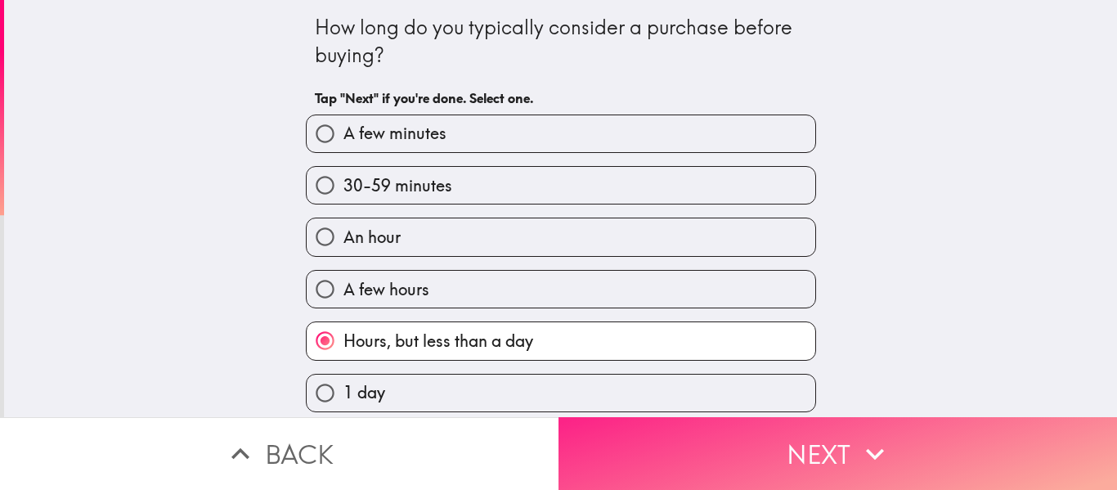
click at [687, 456] on button "Next" at bounding box center [838, 453] width 559 height 73
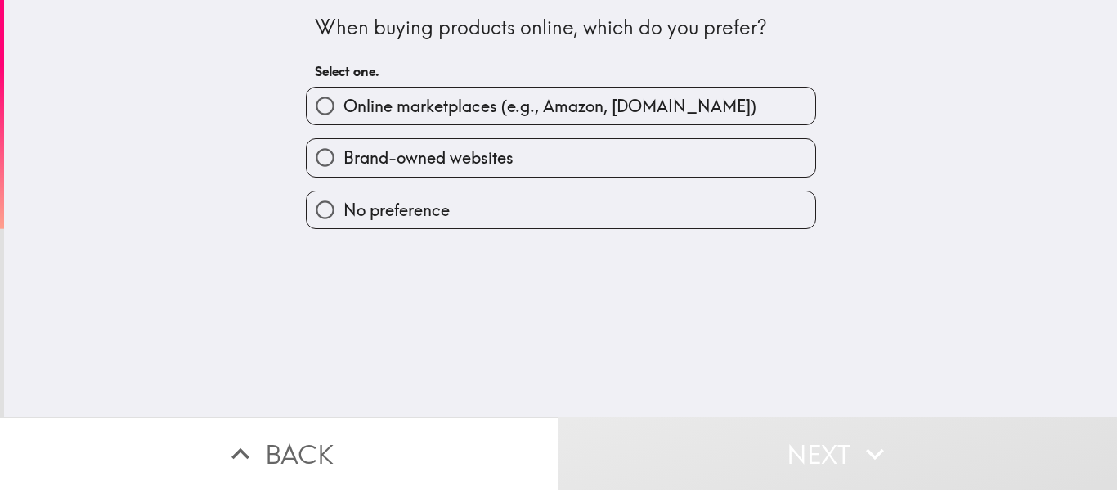
click at [668, 153] on label "Brand-owned websites" at bounding box center [561, 157] width 509 height 37
click at [344, 153] on input "Brand-owned websites" at bounding box center [325, 157] width 37 height 37
radio input "true"
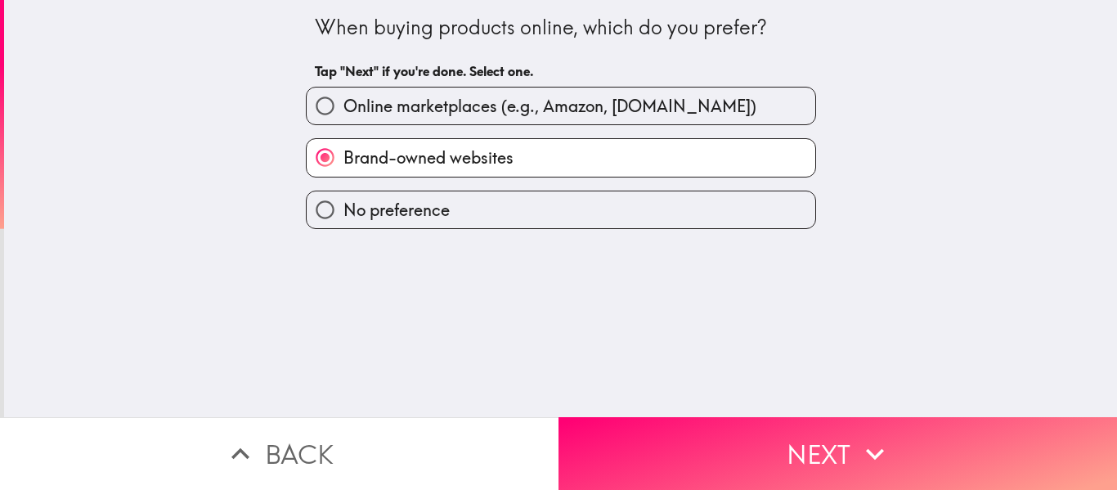
click at [640, 224] on label "No preference" at bounding box center [561, 209] width 509 height 37
click at [344, 224] on input "No preference" at bounding box center [325, 209] width 37 height 37
radio input "true"
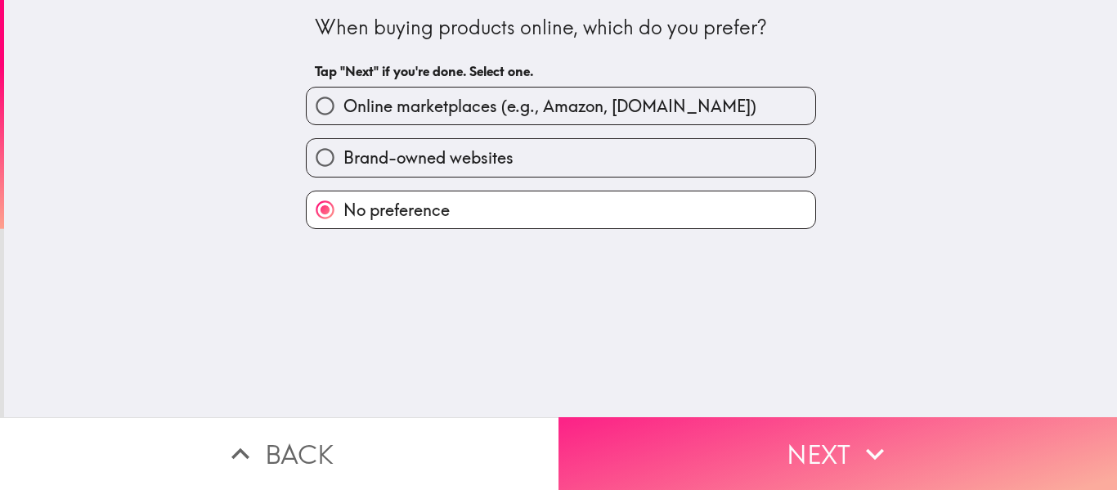
click at [696, 447] on button "Next" at bounding box center [838, 453] width 559 height 73
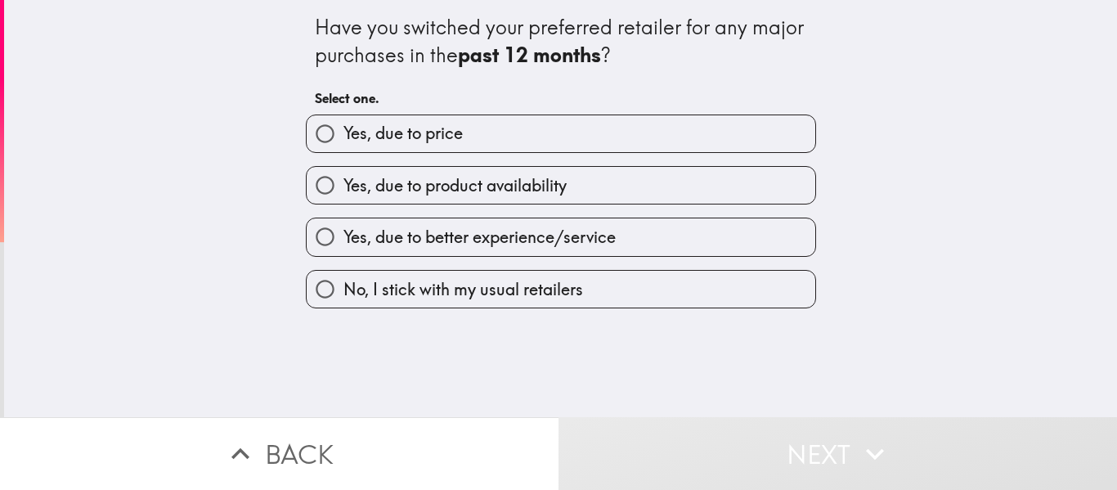
click at [672, 131] on label "Yes, due to price" at bounding box center [561, 133] width 509 height 37
click at [344, 131] on input "Yes, due to price" at bounding box center [325, 133] width 37 height 37
radio input "true"
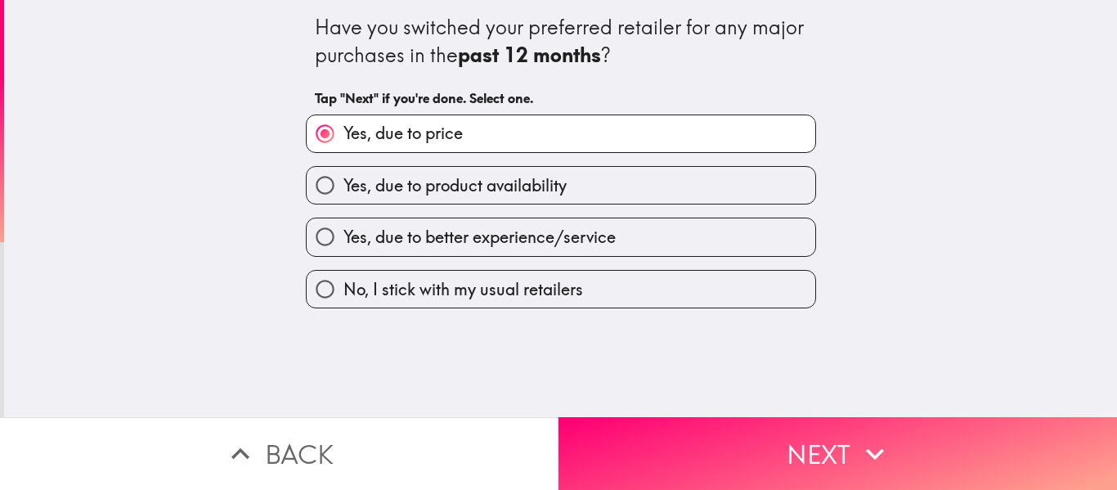
click at [654, 189] on label "Yes, due to product availability" at bounding box center [561, 185] width 509 height 37
click at [344, 189] on input "Yes, due to product availability" at bounding box center [325, 185] width 37 height 37
radio input "true"
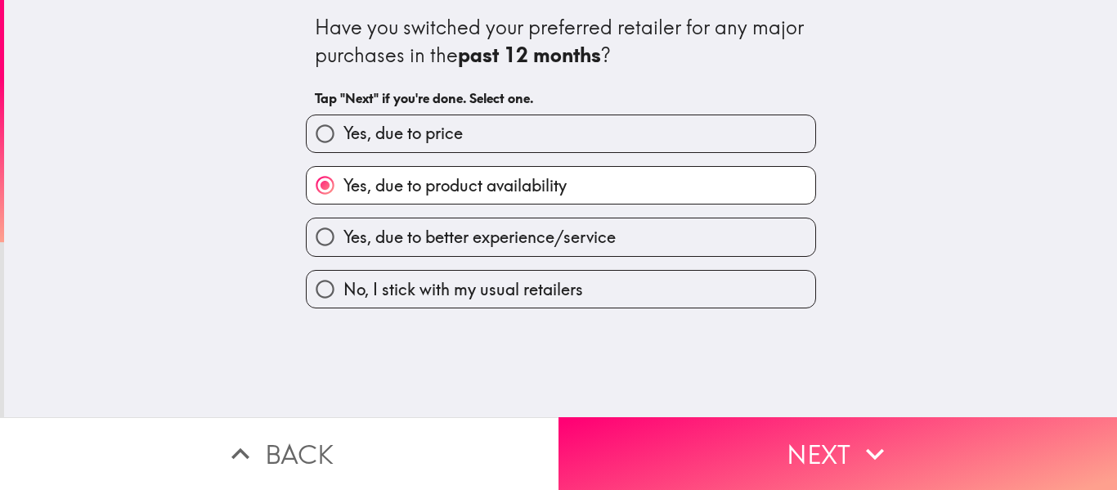
click at [636, 254] on label "Yes, due to better experience/service" at bounding box center [561, 236] width 509 height 37
click at [344, 254] on input "Yes, due to better experience/service" at bounding box center [325, 236] width 37 height 37
radio input "true"
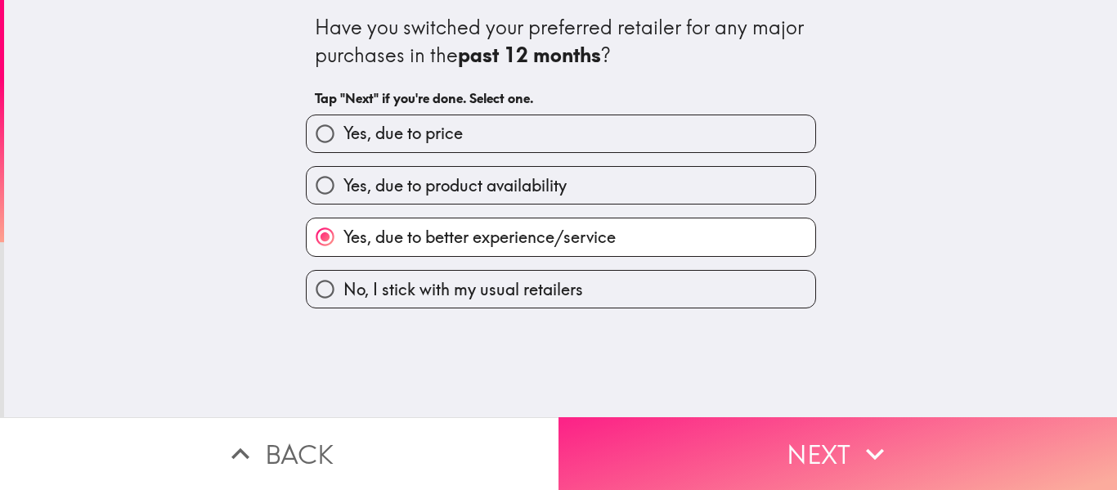
click at [642, 452] on button "Next" at bounding box center [838, 453] width 559 height 73
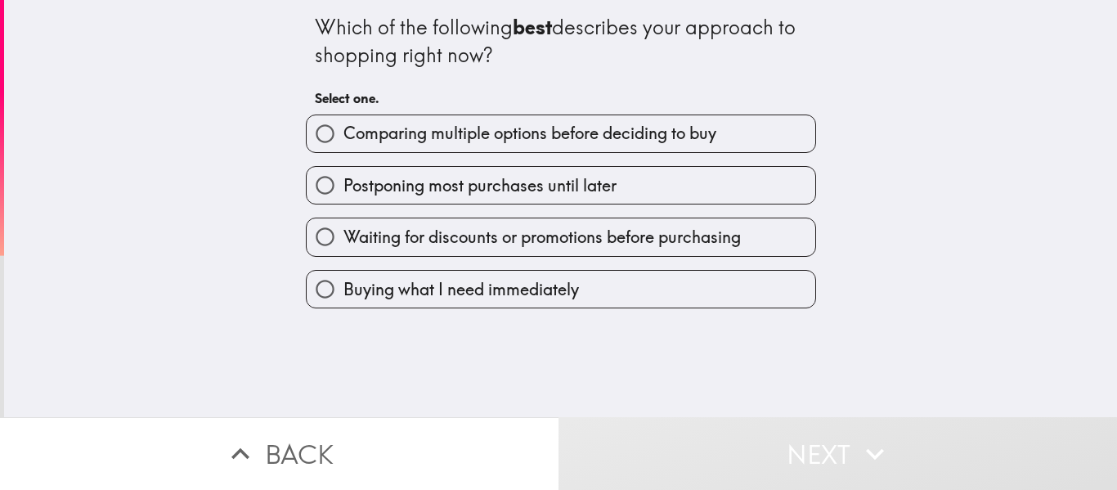
click at [694, 145] on span "Comparing multiple options before deciding to buy" at bounding box center [530, 133] width 373 height 23
click at [344, 145] on input "Comparing multiple options before deciding to buy" at bounding box center [325, 133] width 37 height 37
radio input "true"
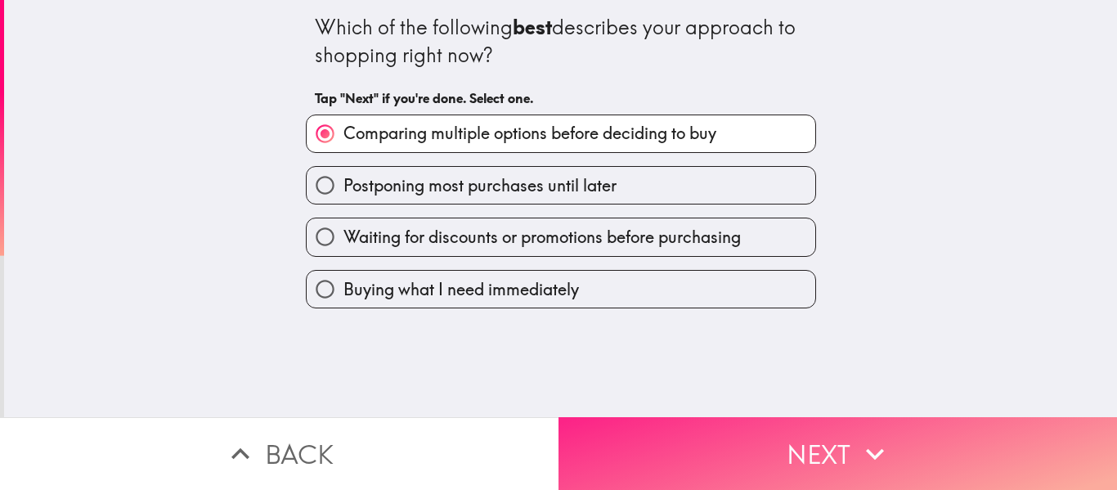
click at [663, 430] on button "Next" at bounding box center [838, 453] width 559 height 73
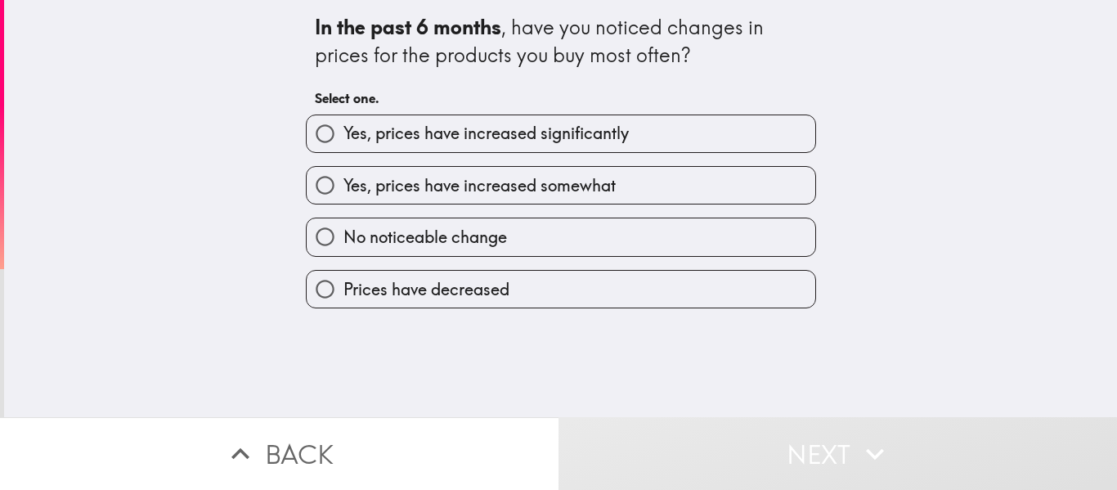
click at [686, 138] on label "Yes, prices have increased significantly" at bounding box center [561, 133] width 509 height 37
click at [344, 138] on input "Yes, prices have increased significantly" at bounding box center [325, 133] width 37 height 37
radio input "true"
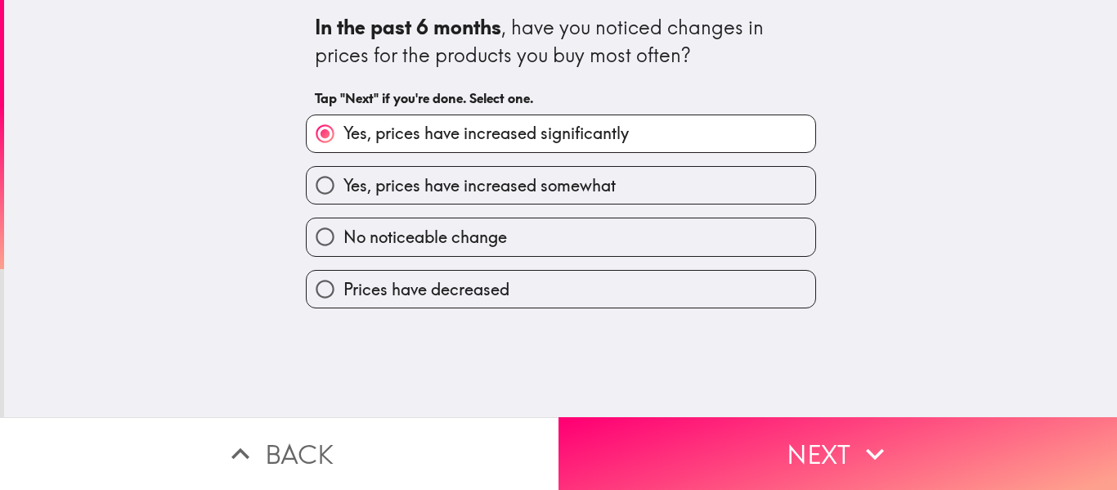
click at [711, 187] on label "Yes, prices have increased somewhat" at bounding box center [561, 185] width 509 height 37
click at [344, 187] on input "Yes, prices have increased somewhat" at bounding box center [325, 185] width 37 height 37
radio input "true"
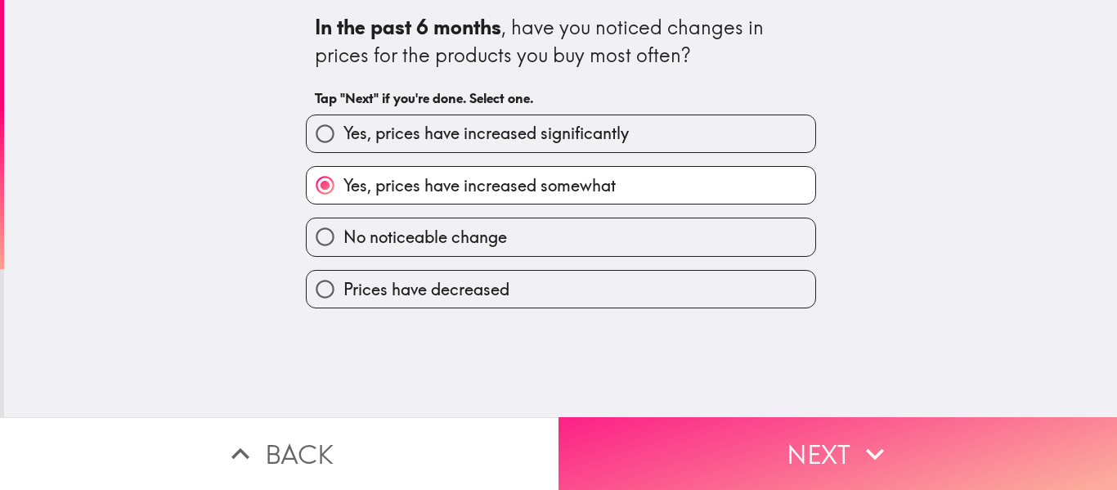
click at [670, 428] on button "Next" at bounding box center [838, 453] width 559 height 73
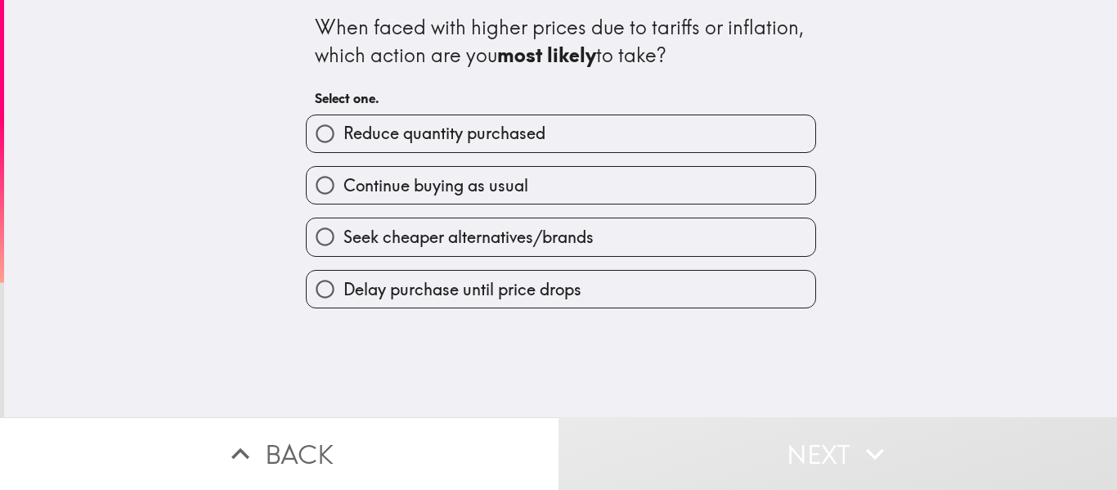
click at [689, 186] on label "Continue buying as usual" at bounding box center [561, 185] width 509 height 37
click at [344, 186] on input "Continue buying as usual" at bounding box center [325, 185] width 37 height 37
radio input "true"
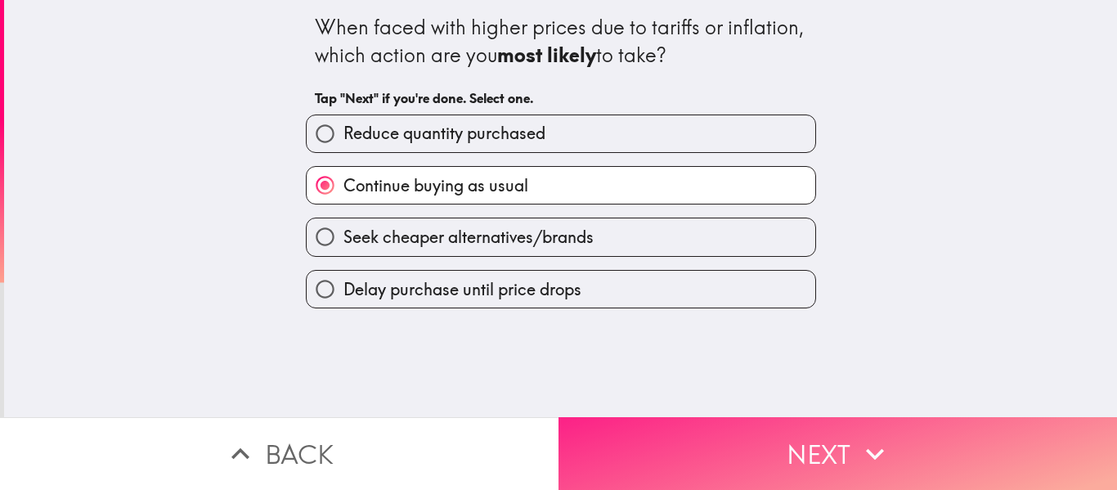
click at [663, 440] on button "Next" at bounding box center [838, 453] width 559 height 73
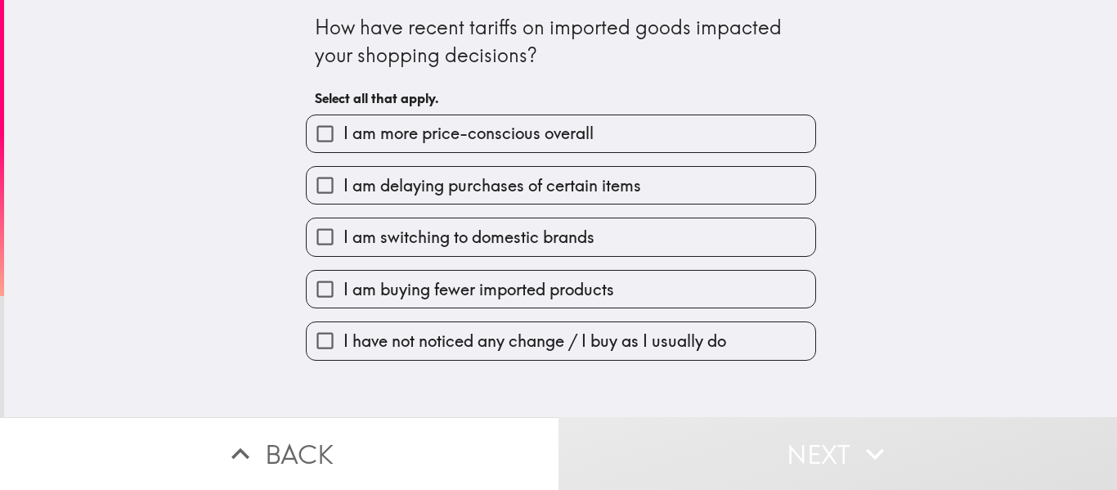
click at [686, 151] on label "I am more price-conscious overall" at bounding box center [561, 133] width 509 height 37
click at [344, 151] on input "I am more price-conscious overall" at bounding box center [325, 133] width 37 height 37
checkbox input "true"
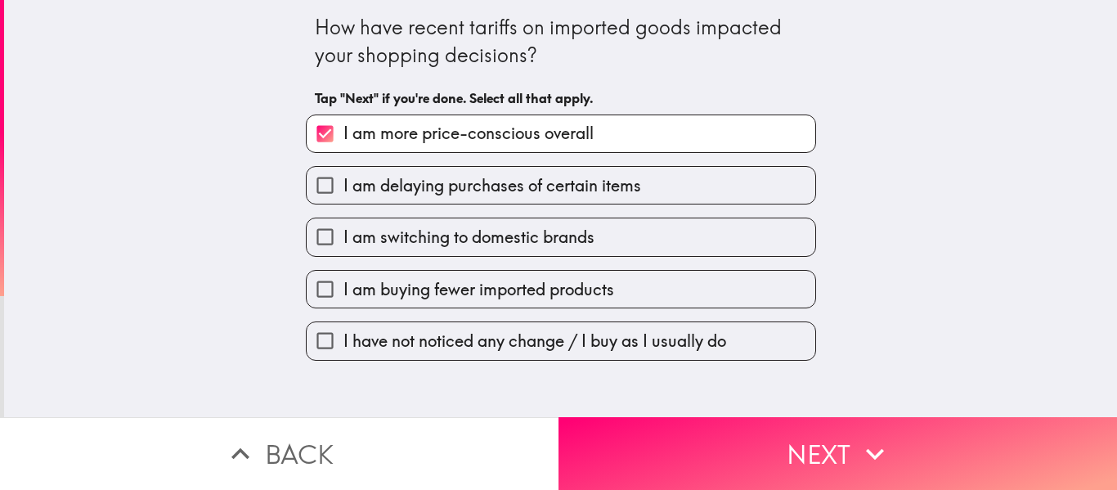
click at [663, 189] on label "I am delaying purchases of certain items" at bounding box center [561, 185] width 509 height 37
click at [344, 189] on input "I am delaying purchases of certain items" at bounding box center [325, 185] width 37 height 37
checkbox input "true"
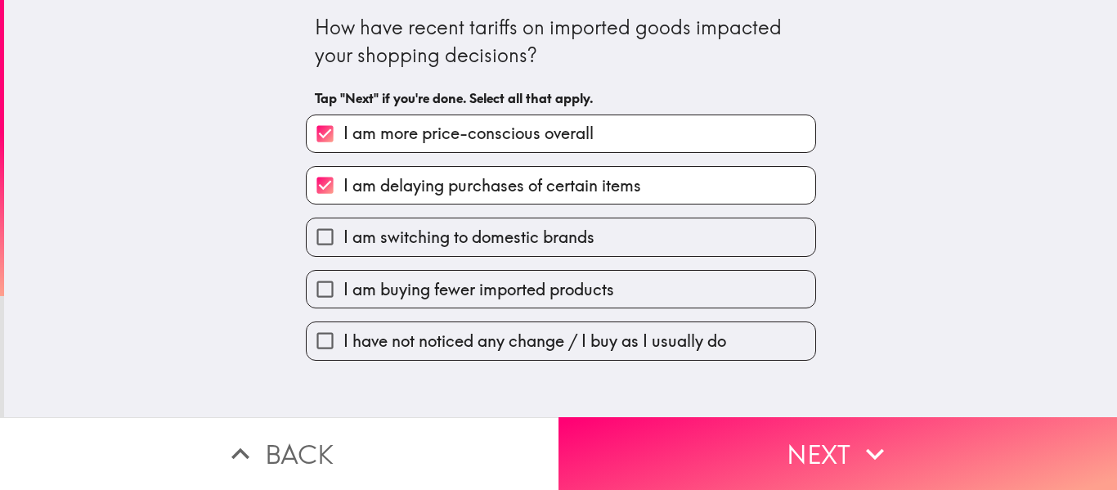
click at [640, 239] on label "I am switching to domestic brands" at bounding box center [561, 236] width 509 height 37
click at [344, 239] on input "I am switching to domestic brands" at bounding box center [325, 236] width 37 height 37
checkbox input "true"
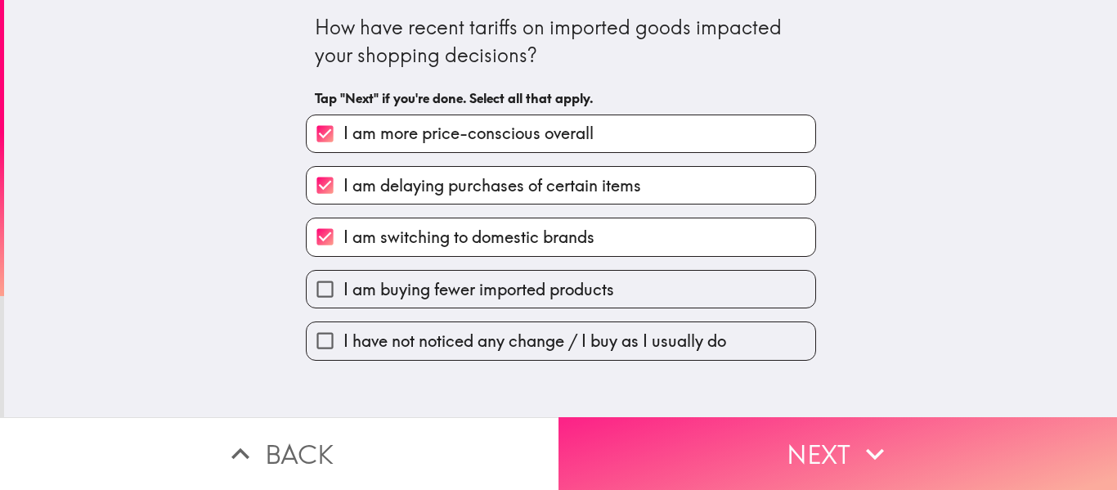
click at [663, 452] on button "Next" at bounding box center [838, 453] width 559 height 73
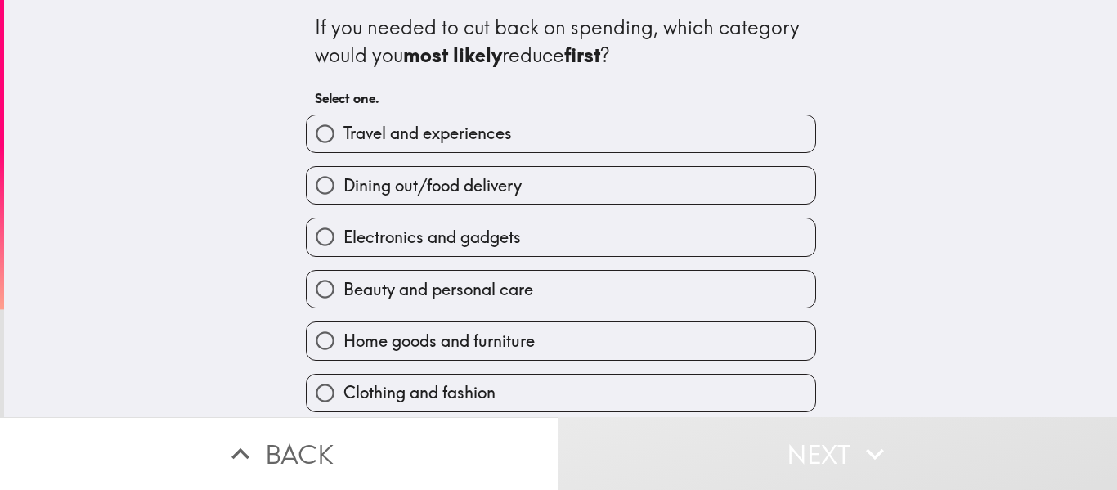
click at [664, 145] on label "Travel and experiences" at bounding box center [561, 133] width 509 height 37
click at [344, 145] on input "Travel and experiences" at bounding box center [325, 133] width 37 height 37
radio input "true"
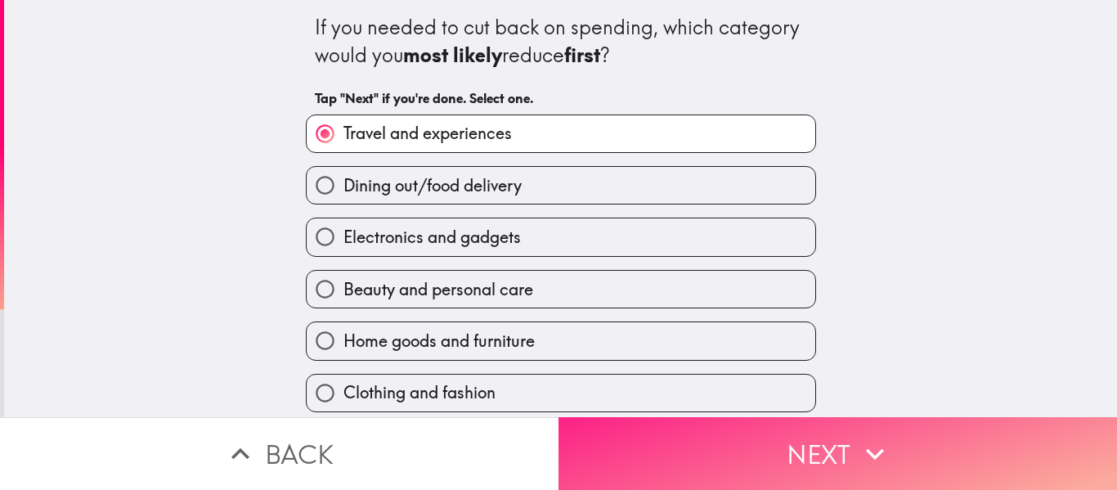
click at [668, 451] on button "Next" at bounding box center [838, 453] width 559 height 73
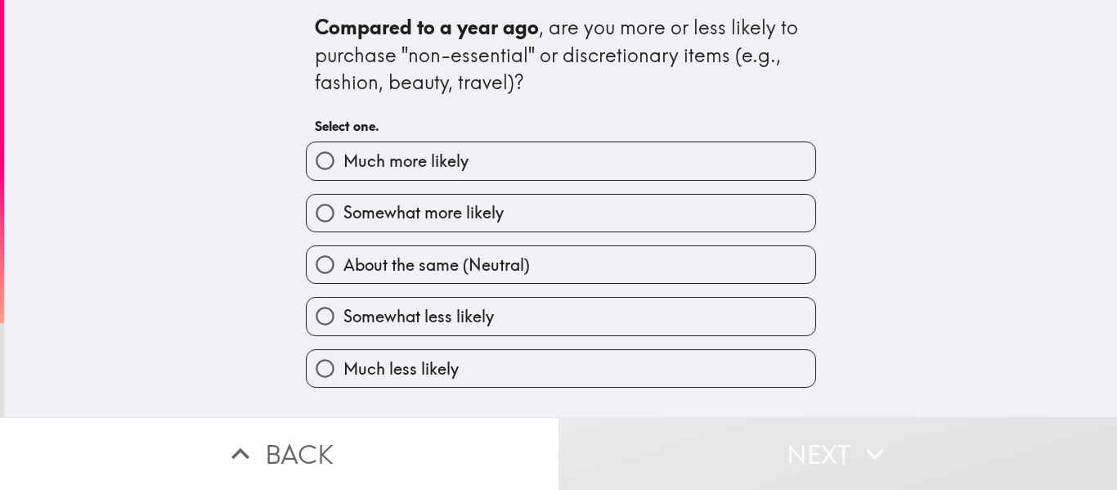
click at [637, 227] on label "Somewhat more likely" at bounding box center [561, 213] width 509 height 37
click at [344, 227] on input "Somewhat more likely" at bounding box center [325, 213] width 37 height 37
radio input "true"
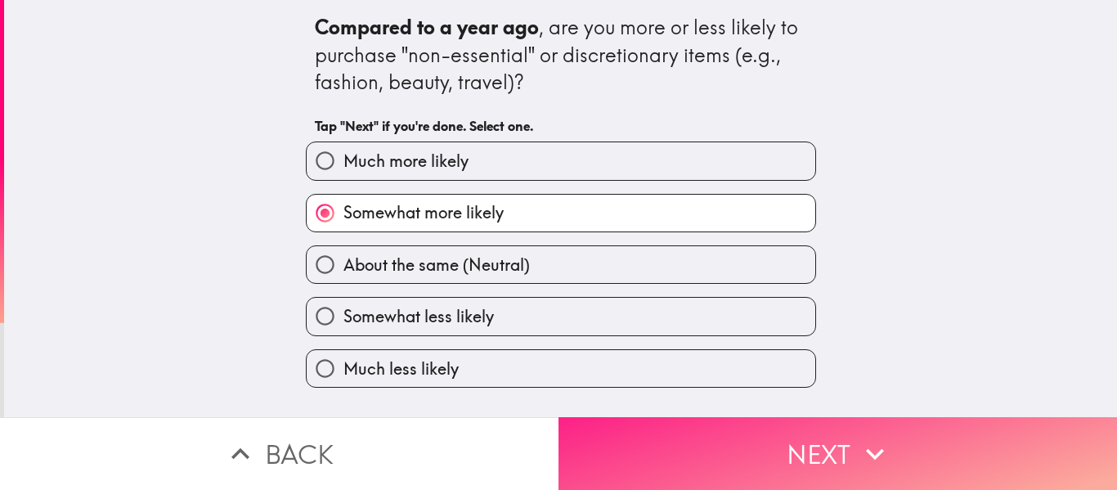
click at [671, 453] on button "Next" at bounding box center [838, 453] width 559 height 73
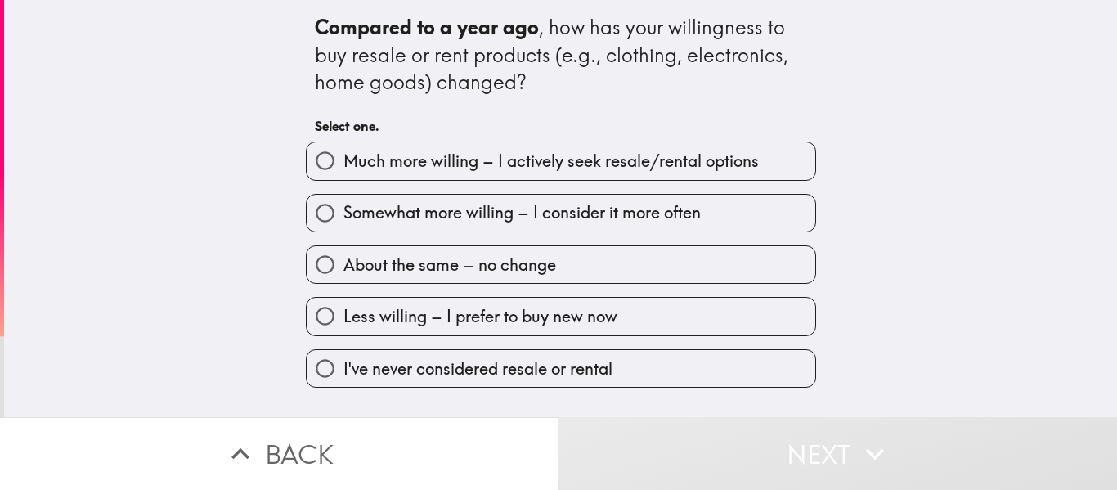
click at [671, 176] on label "Much more willing – I actively seek resale/rental options" at bounding box center [561, 160] width 509 height 37
click at [344, 176] on input "Much more willing – I actively seek resale/rental options" at bounding box center [325, 160] width 37 height 37
radio input "true"
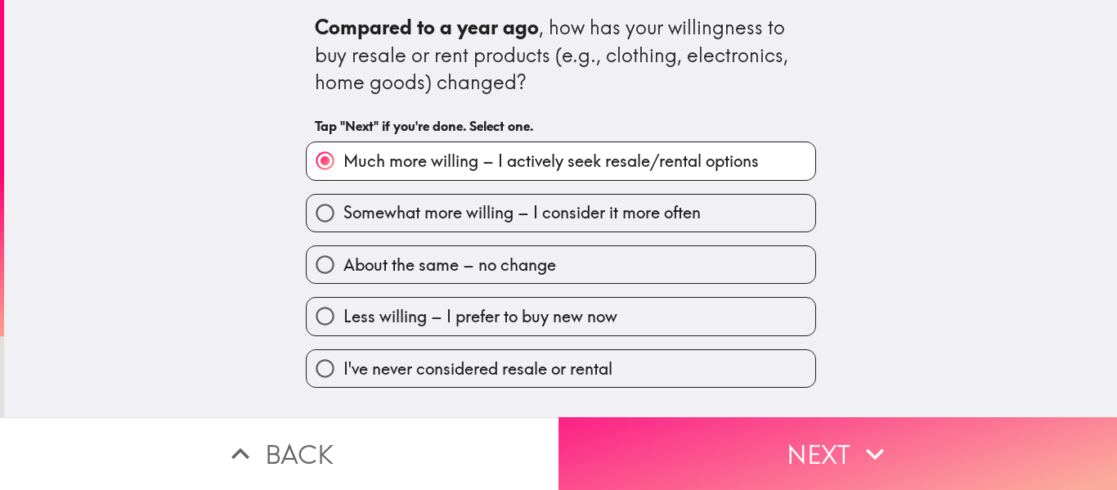
click at [665, 443] on button "Next" at bounding box center [838, 453] width 559 height 73
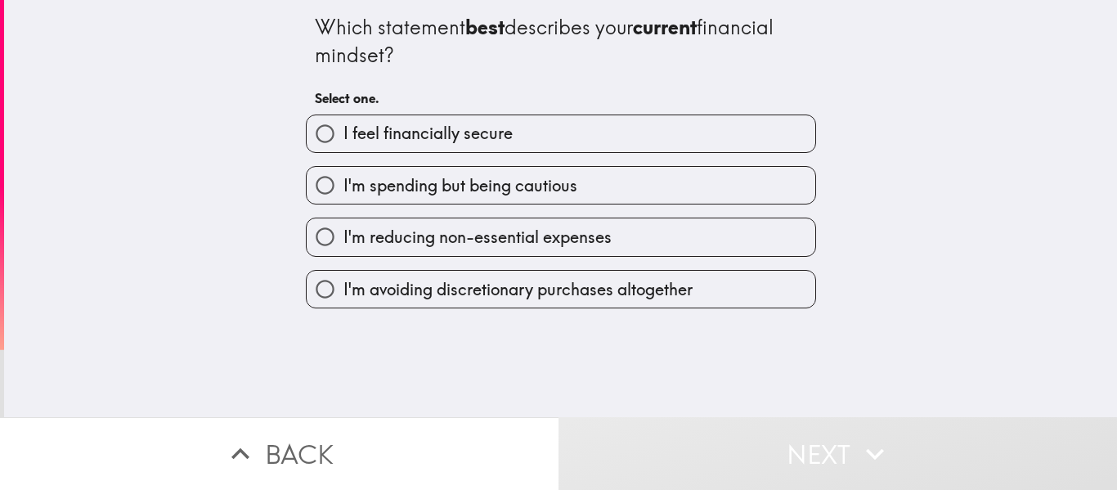
click at [699, 145] on label "I feel financially secure" at bounding box center [561, 133] width 509 height 37
click at [344, 145] on input "I feel financially secure" at bounding box center [325, 133] width 37 height 37
radio input "true"
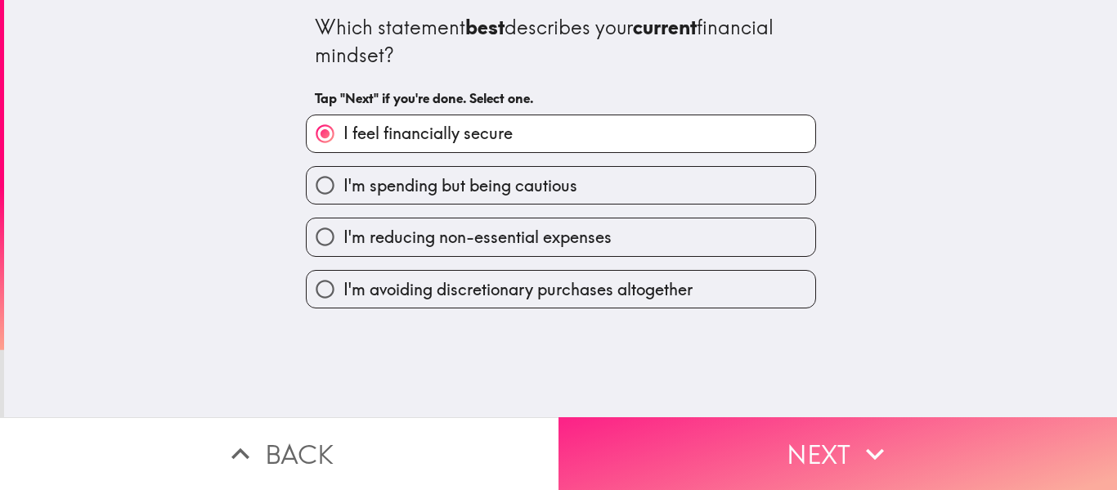
click at [672, 430] on button "Next" at bounding box center [838, 453] width 559 height 73
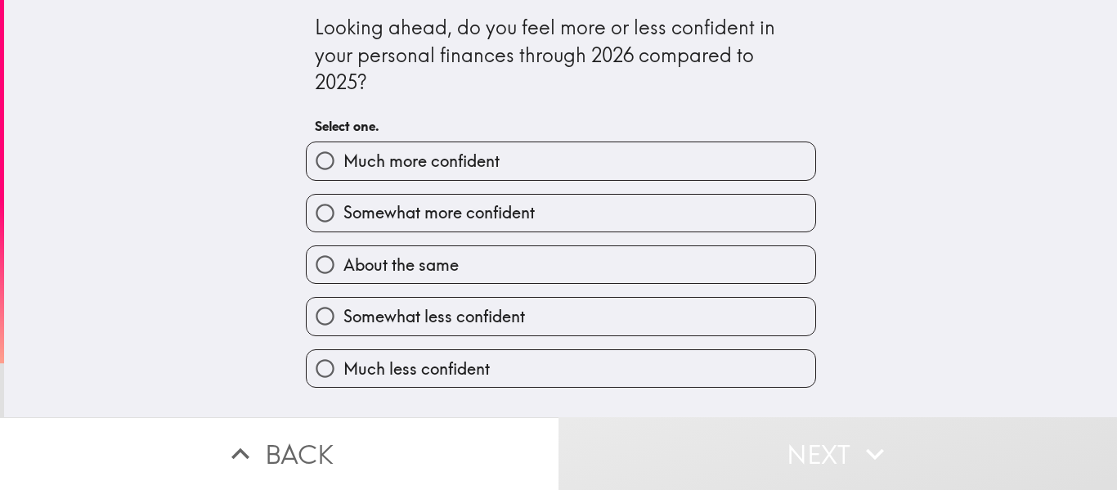
click at [704, 162] on label "Much more confident" at bounding box center [561, 160] width 509 height 37
click at [344, 162] on input "Much more confident" at bounding box center [325, 160] width 37 height 37
radio input "true"
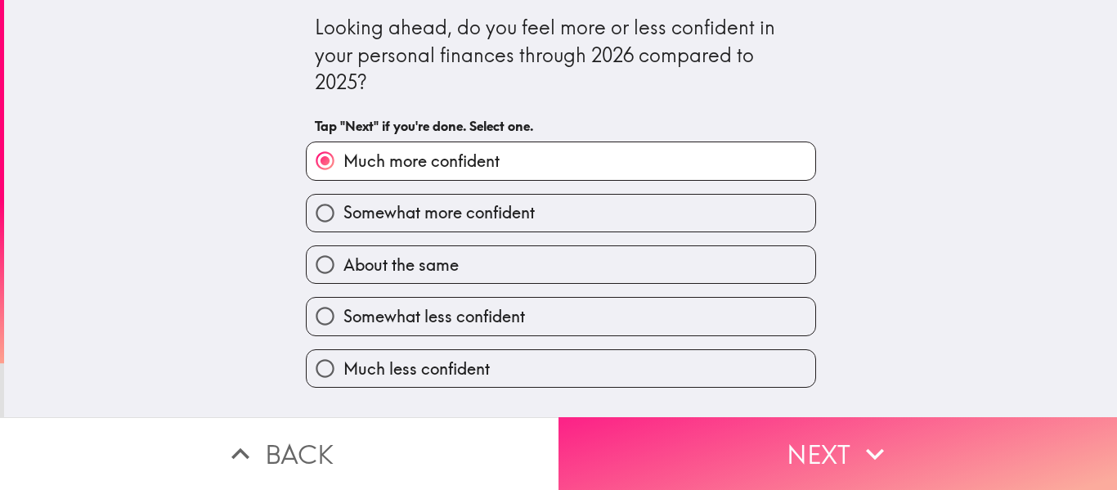
click at [672, 438] on button "Next" at bounding box center [838, 453] width 559 height 73
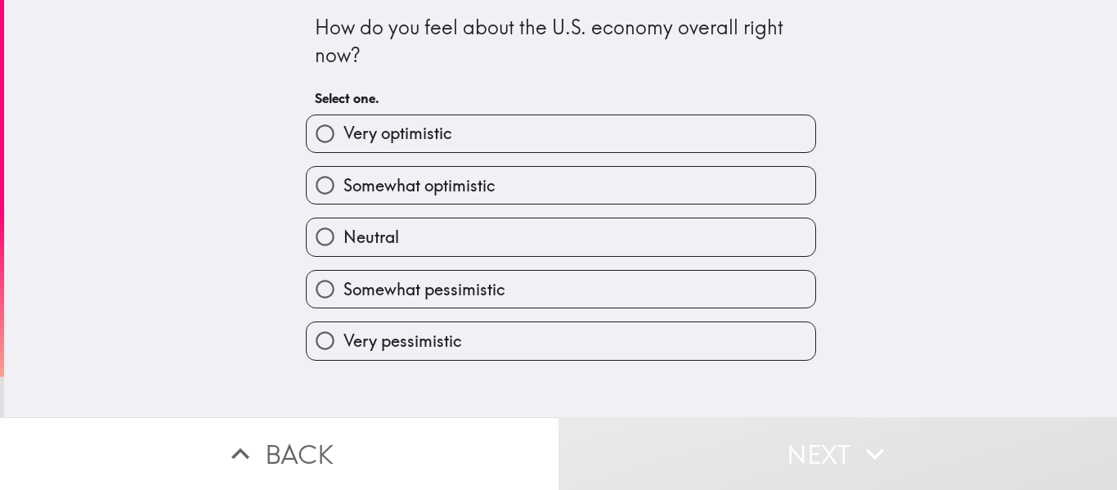
click at [689, 148] on label "Very optimistic" at bounding box center [561, 133] width 509 height 37
click at [344, 148] on input "Very optimistic" at bounding box center [325, 133] width 37 height 37
radio input "true"
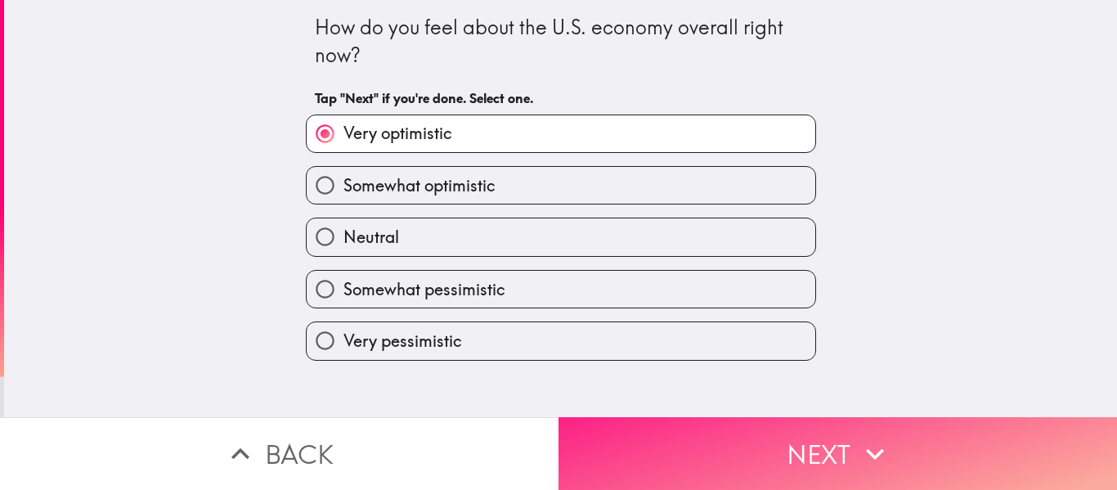
click at [671, 443] on button "Next" at bounding box center [838, 453] width 559 height 73
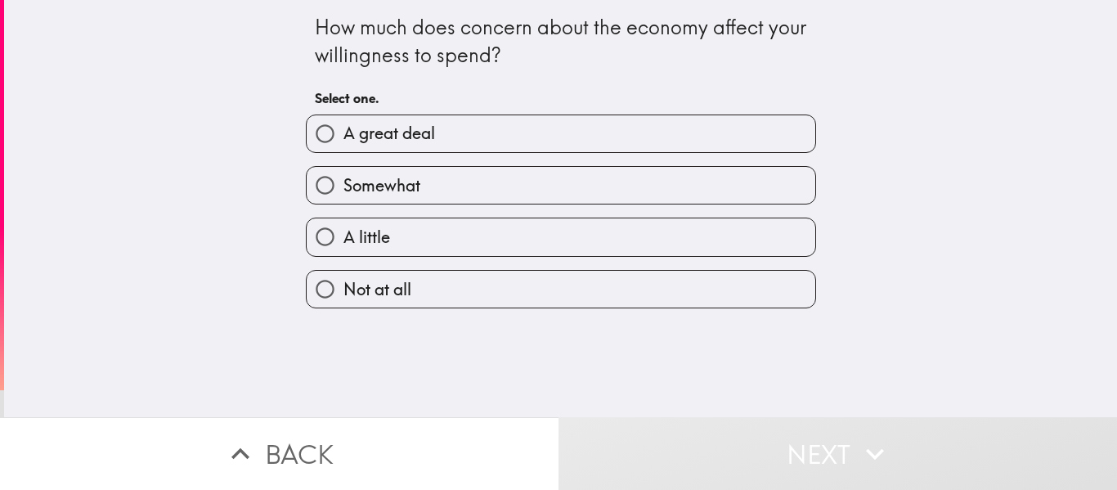
click at [668, 142] on label "A great deal" at bounding box center [561, 133] width 509 height 37
click at [344, 142] on input "A great deal" at bounding box center [325, 133] width 37 height 37
radio input "true"
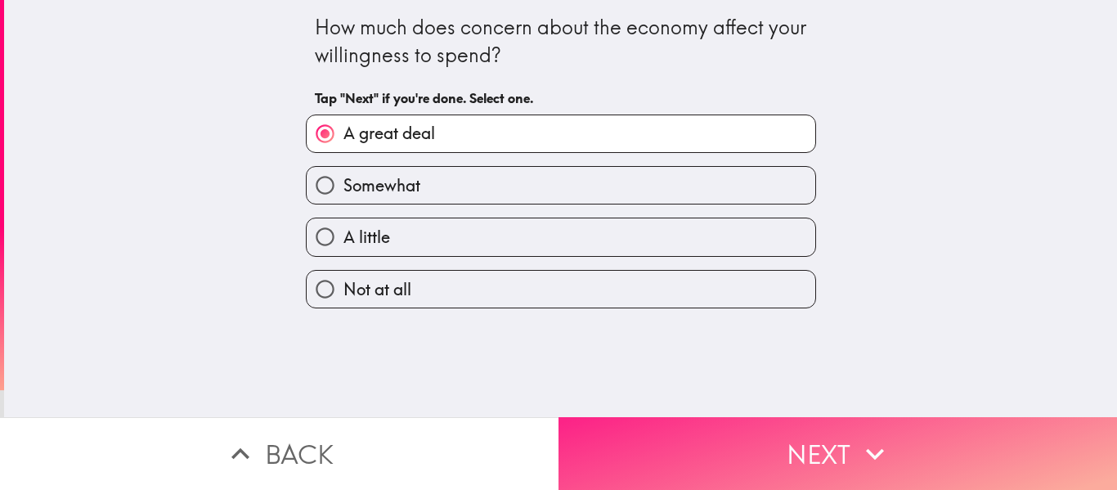
click at [648, 438] on button "Next" at bounding box center [838, 453] width 559 height 73
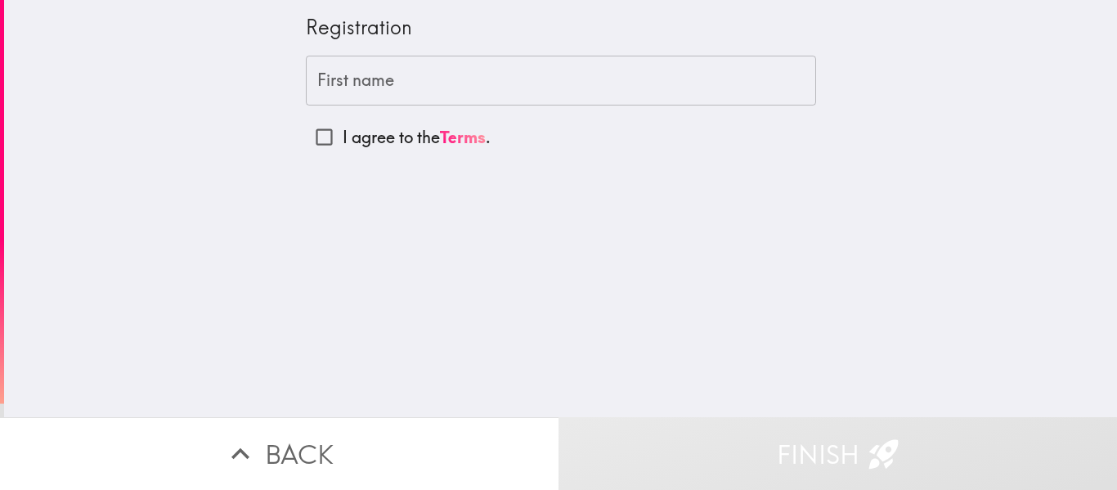
click at [642, 88] on input "First name" at bounding box center [561, 81] width 510 height 51
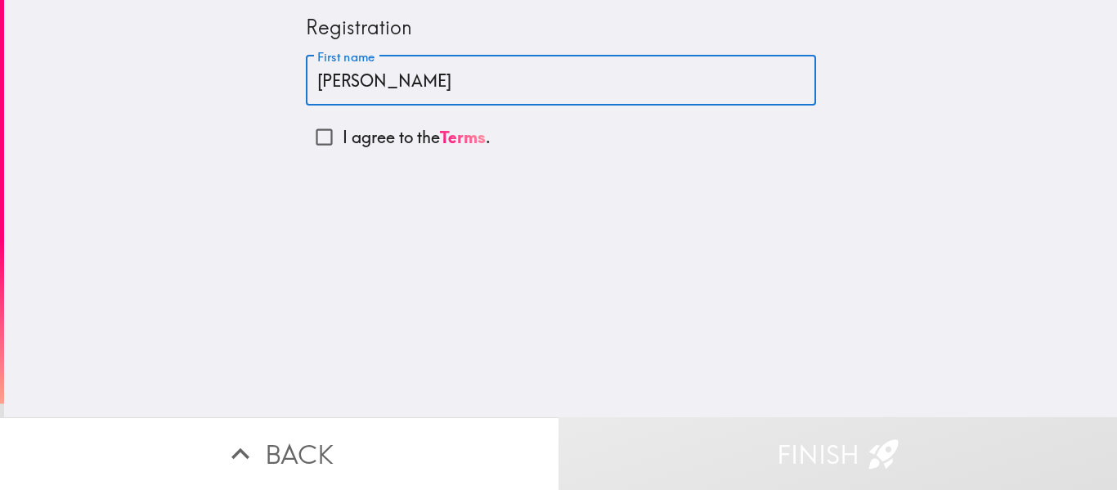
type input "[PERSON_NAME]"
click at [317, 142] on input "I agree to the Terms ." at bounding box center [324, 137] width 37 height 37
checkbox input "true"
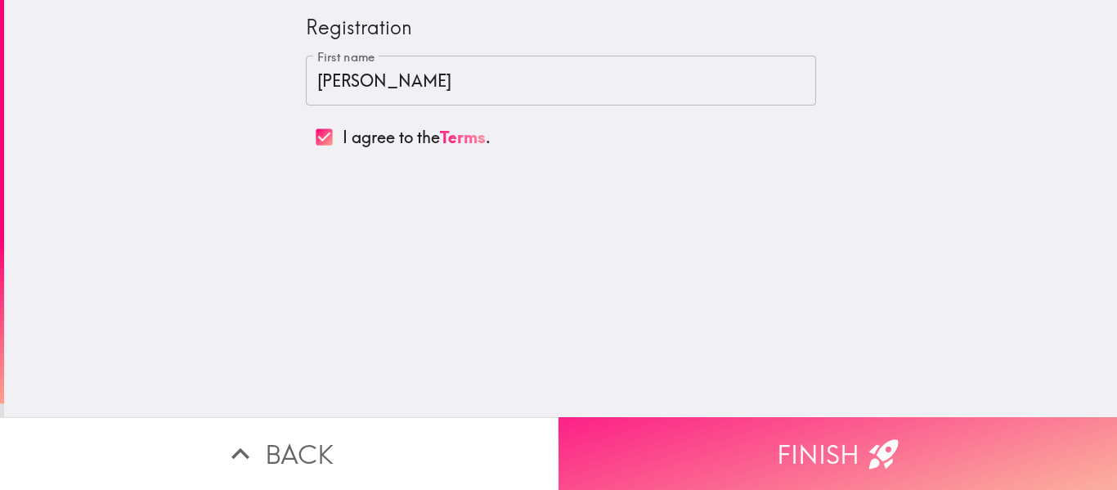
click at [746, 457] on button "Finish" at bounding box center [838, 453] width 559 height 73
